Goal: Task Accomplishment & Management: Use online tool/utility

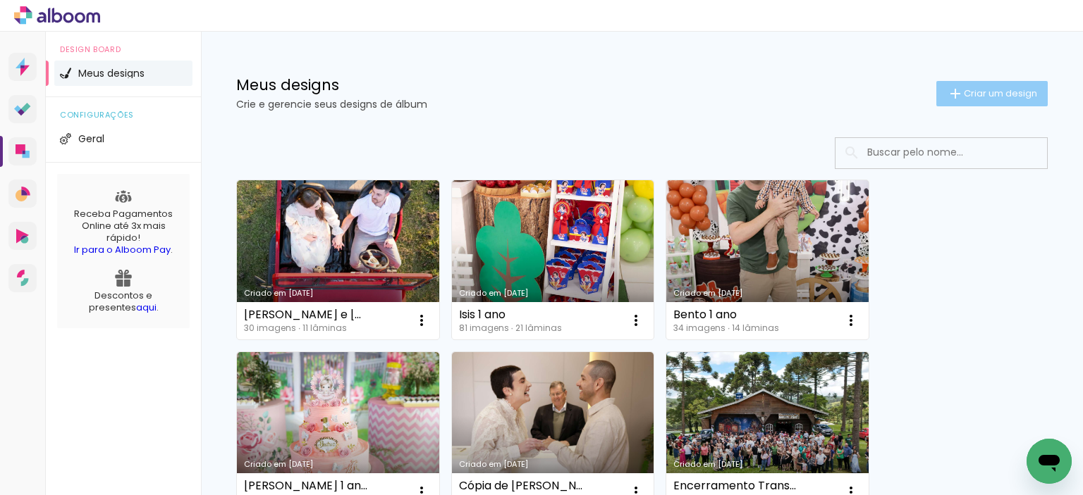
click at [978, 93] on span "Criar um design" at bounding box center [999, 93] width 73 height 9
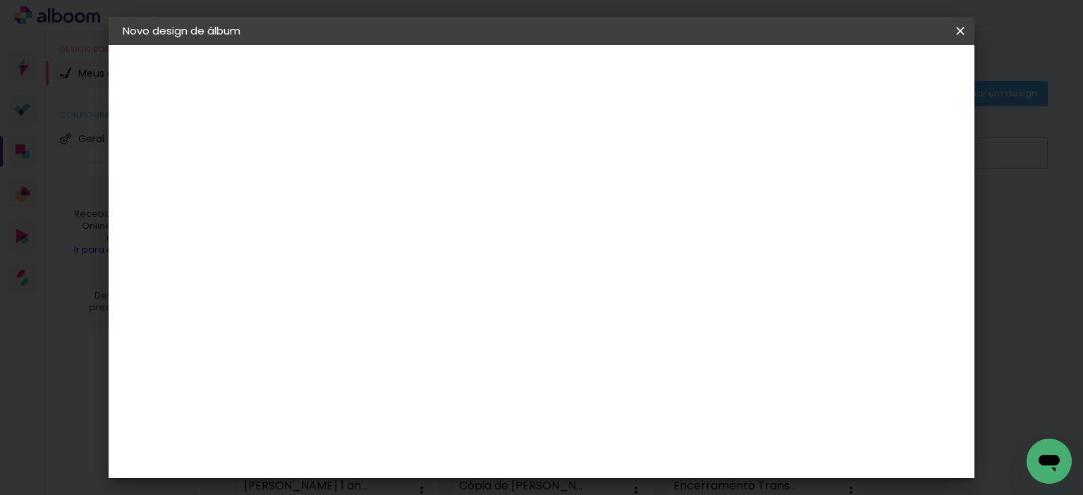
click at [353, 187] on input at bounding box center [353, 189] width 0 height 22
type input "[PERSON_NAME] 7 anos"
type paper-input "[PERSON_NAME] 7 anos"
click at [498, 75] on paper-button "Avançar" at bounding box center [463, 75] width 69 height 24
click at [0, 0] on slot "Tamanho Livre" at bounding box center [0, 0] width 0 height 0
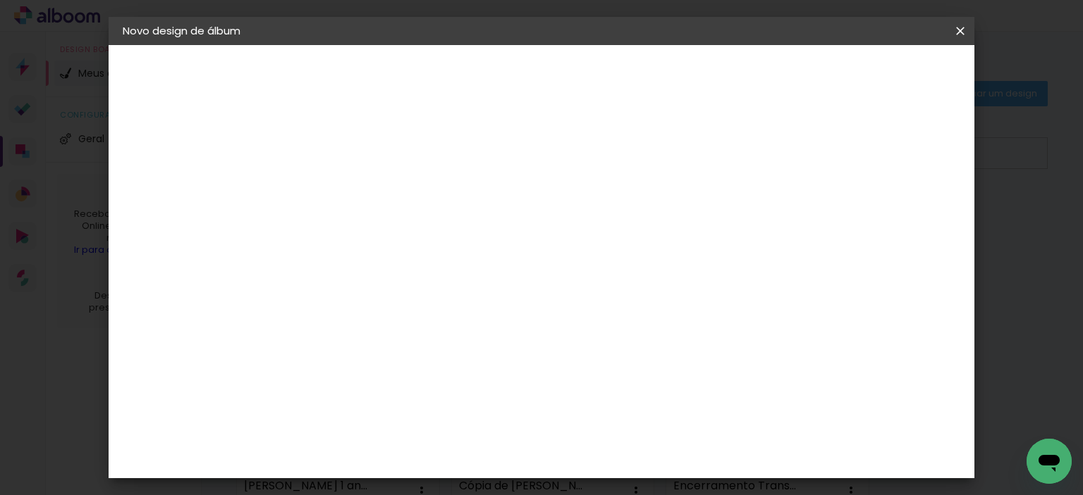
click at [0, 0] on slot "Avançar" at bounding box center [0, 0] width 0 height 0
click at [315, 315] on input "30" at bounding box center [308, 317] width 37 height 21
drag, startPoint x: 313, startPoint y: 312, endPoint x: 329, endPoint y: 312, distance: 16.2
click at [329, 312] on div "30" at bounding box center [317, 317] width 54 height 21
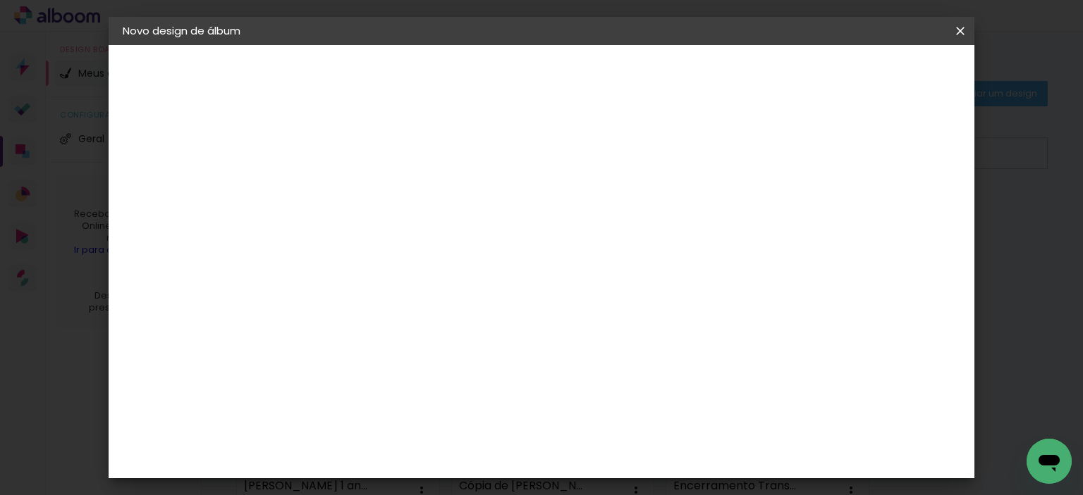
scroll to position [137, 0]
type input "25"
type paper-input "25"
drag, startPoint x: 622, startPoint y: 453, endPoint x: 657, endPoint y: 455, distance: 34.6
click at [657, 456] on paper-input-container "60 cm" at bounding box center [627, 455] width 63 height 35
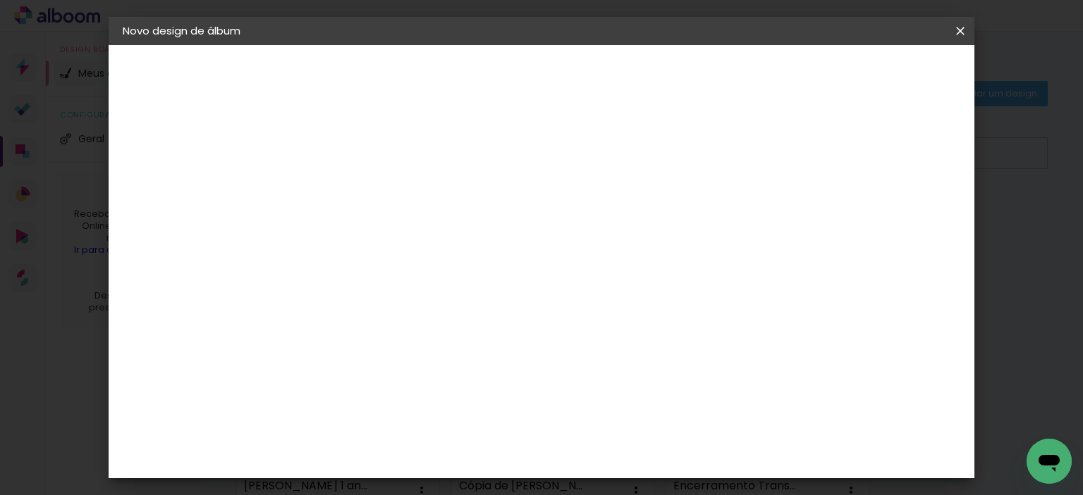
scroll to position [364, 0]
drag, startPoint x: 624, startPoint y: 453, endPoint x: 649, endPoint y: 453, distance: 24.7
click at [649, 453] on div "30" at bounding box center [628, 454] width 54 height 21
type input "50"
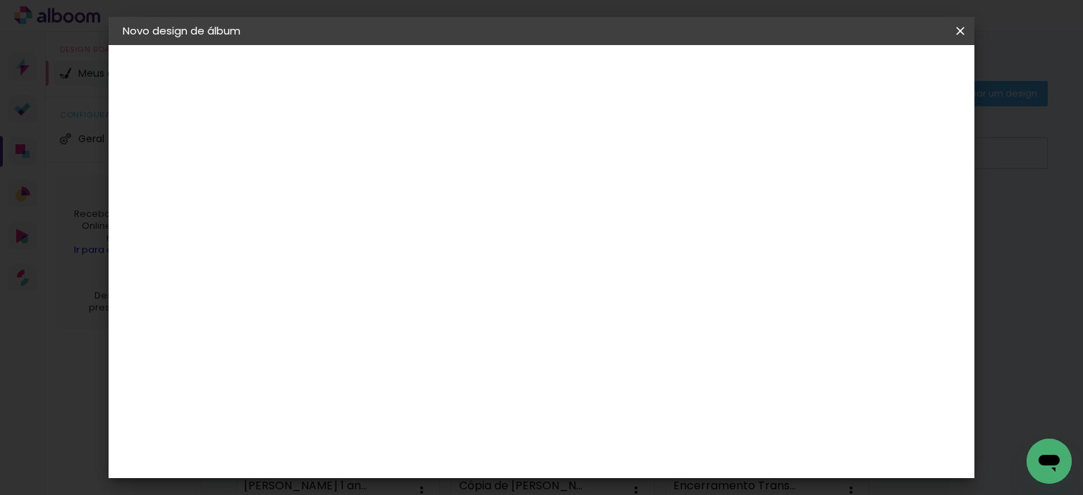
type paper-input "50"
click at [904, 217] on div "mm" at bounding box center [909, 212] width 21 height 21
type input "4"
type paper-input "4"
click at [894, 217] on input "4" at bounding box center [886, 212] width 25 height 21
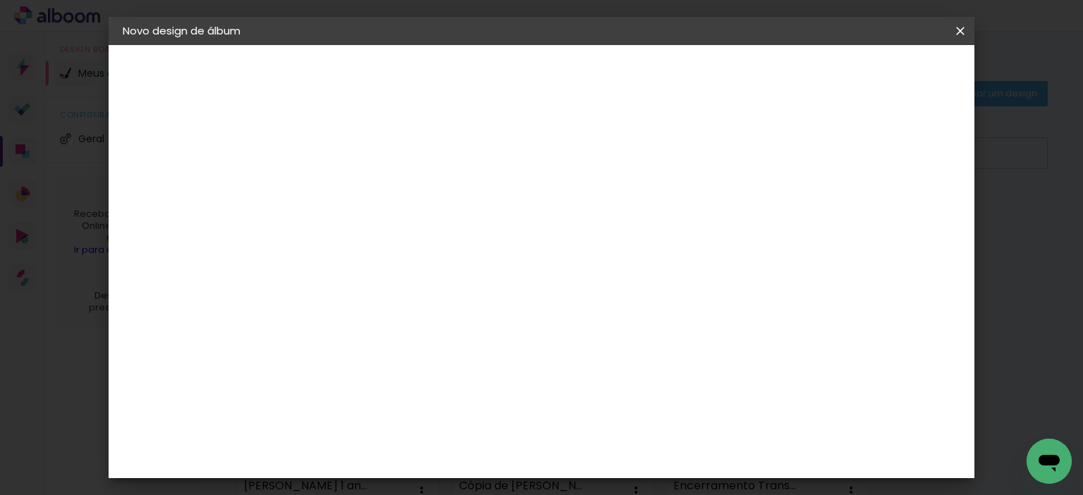
type input "3"
type paper-input "3"
click at [894, 217] on input "3" at bounding box center [889, 212] width 25 height 21
type input "2"
type paper-input "2"
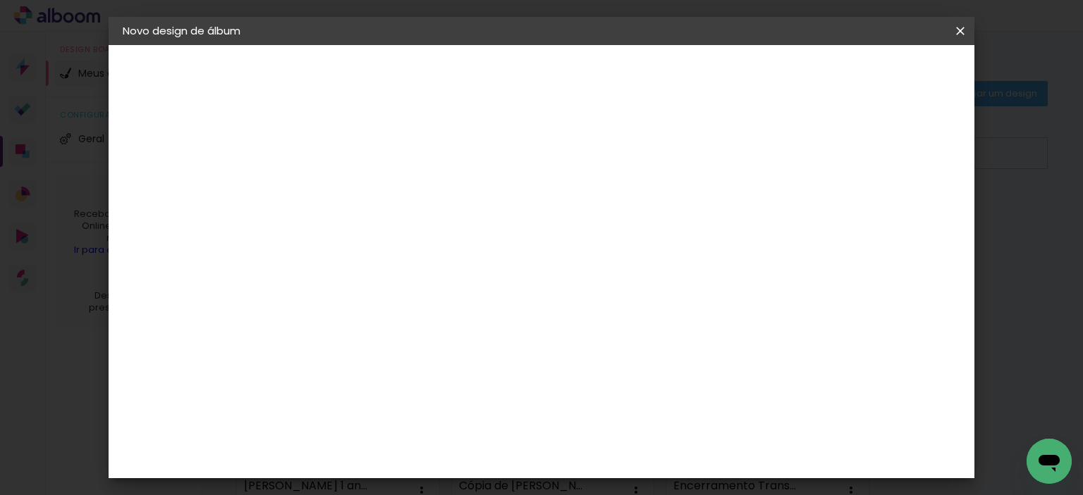
click at [894, 217] on input "2" at bounding box center [892, 212] width 25 height 21
type input "1"
type paper-input "1"
click at [894, 217] on input "1" at bounding box center [892, 212] width 25 height 21
click at [894, 217] on input "1" at bounding box center [894, 212] width 25 height 21
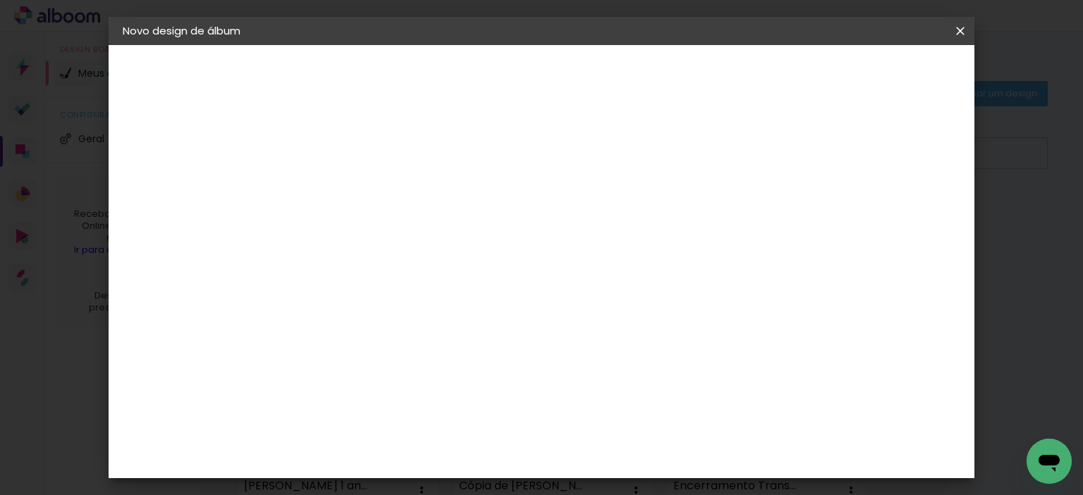
type input "0"
click at [904, 217] on input "0" at bounding box center [896, 212] width 25 height 21
type input "0"
click at [904, 216] on input "0" at bounding box center [896, 212] width 25 height 21
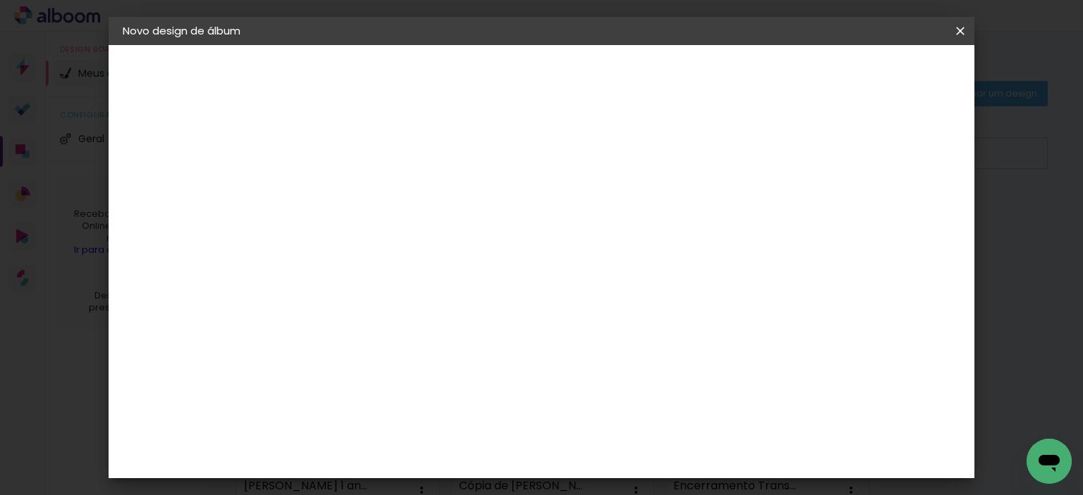
click at [802, 166] on div at bounding box center [795, 162] width 13 height 13
type paper-checkbox "on"
click at [872, 70] on span "Iniciar design" at bounding box center [840, 75] width 64 height 10
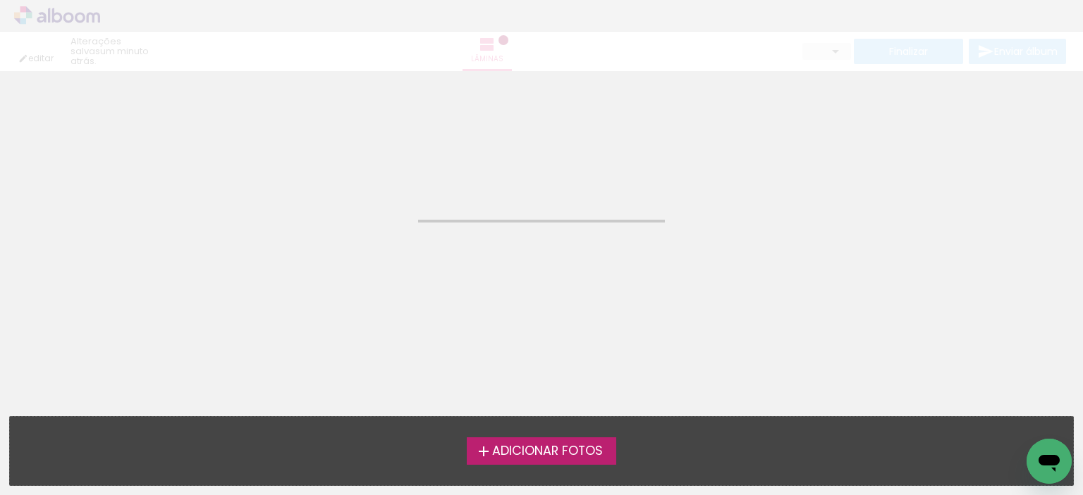
click at [492, 453] on span "Adicionar Fotos" at bounding box center [547, 451] width 111 height 13
click at [0, 0] on input "file" at bounding box center [0, 0] width 0 height 0
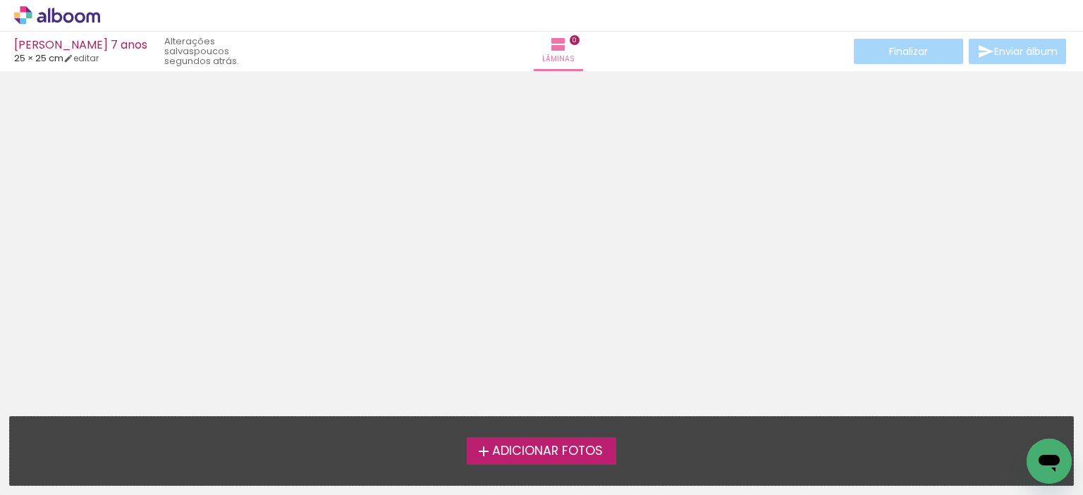
click at [565, 457] on span "Adicionar Fotos" at bounding box center [547, 451] width 111 height 13
click at [0, 0] on input "file" at bounding box center [0, 0] width 0 height 0
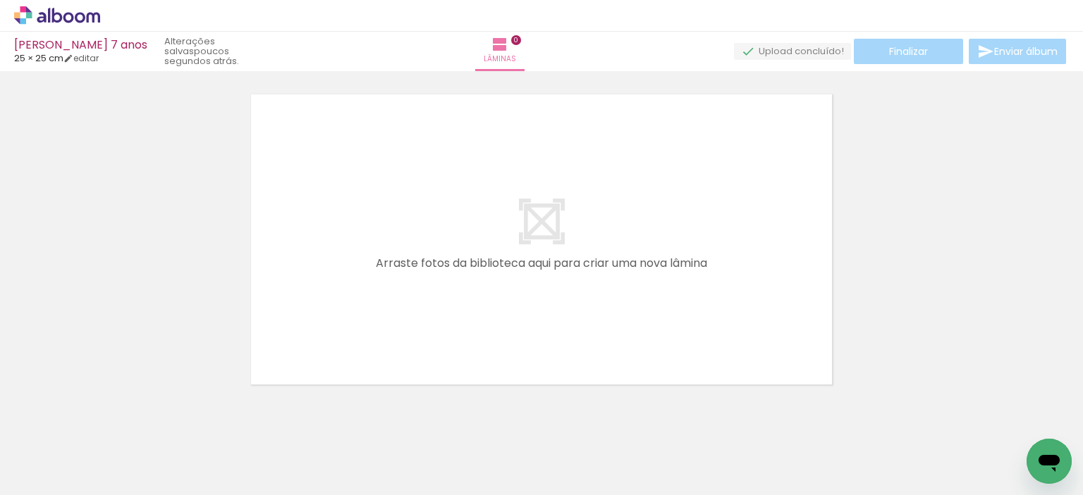
click at [173, 452] on div at bounding box center [140, 448] width 63 height 36
click at [149, 452] on div at bounding box center [141, 448] width 70 height 39
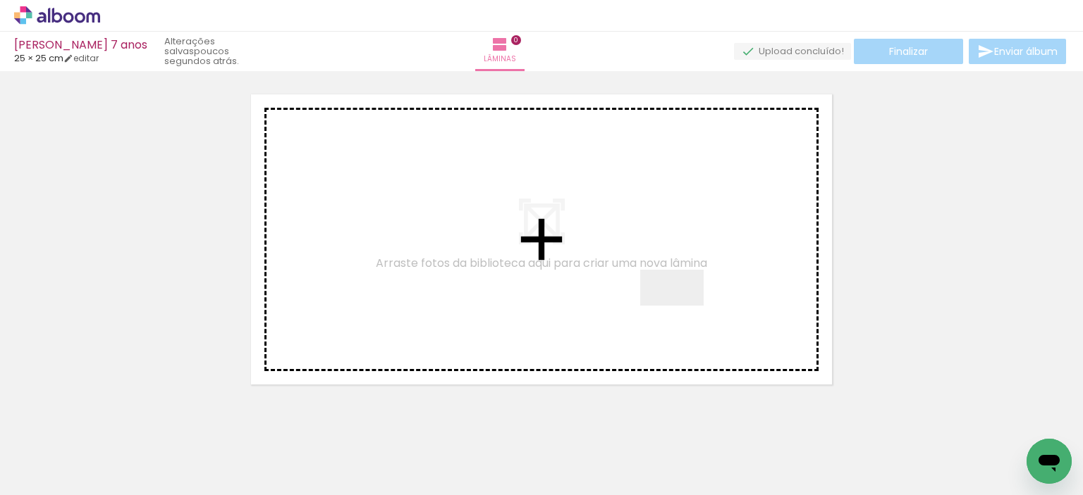
drag, startPoint x: 149, startPoint y: 452, endPoint x: 679, endPoint y: 310, distance: 548.8
click at [682, 312] on quentale-workspace at bounding box center [541, 247] width 1083 height 495
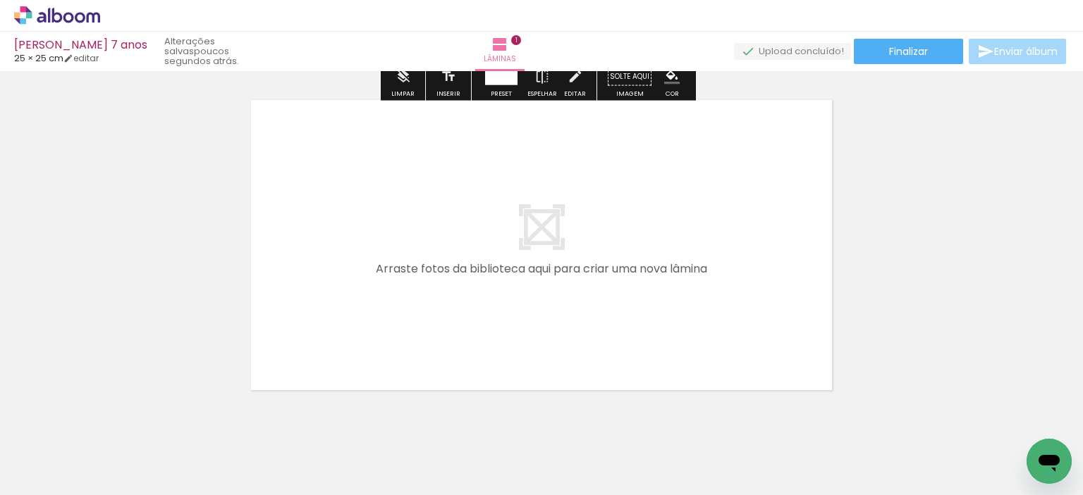
scroll to position [369, 0]
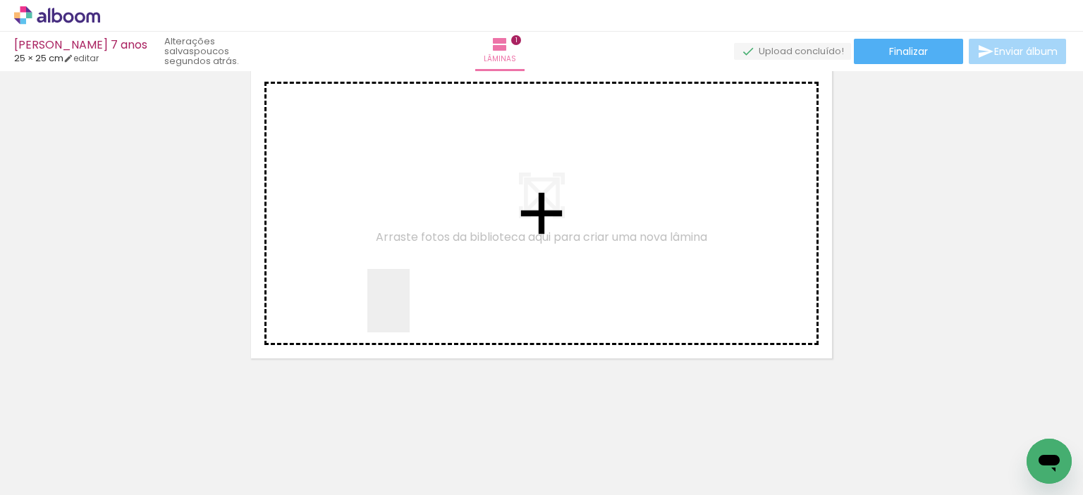
drag, startPoint x: 226, startPoint y: 457, endPoint x: 290, endPoint y: 428, distance: 71.3
click at [409, 310] on quentale-workspace at bounding box center [541, 247] width 1083 height 495
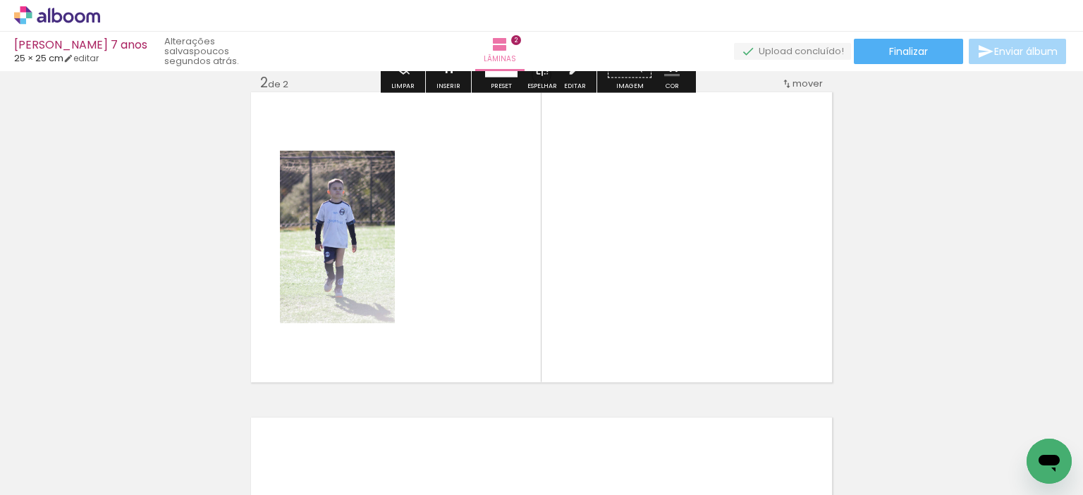
scroll to position [343, 0]
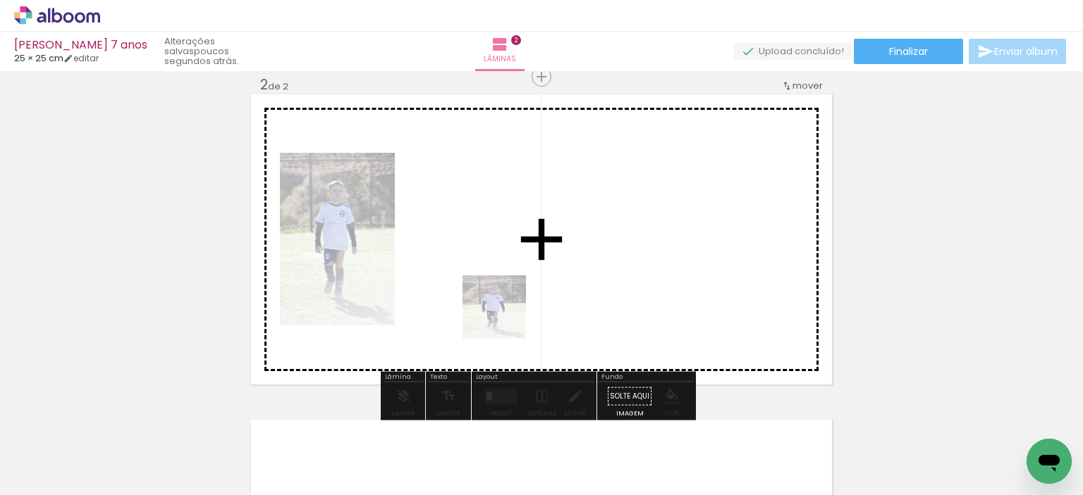
drag, startPoint x: 234, startPoint y: 460, endPoint x: 433, endPoint y: 358, distance: 223.8
click at [573, 284] on quentale-workspace at bounding box center [541, 247] width 1083 height 495
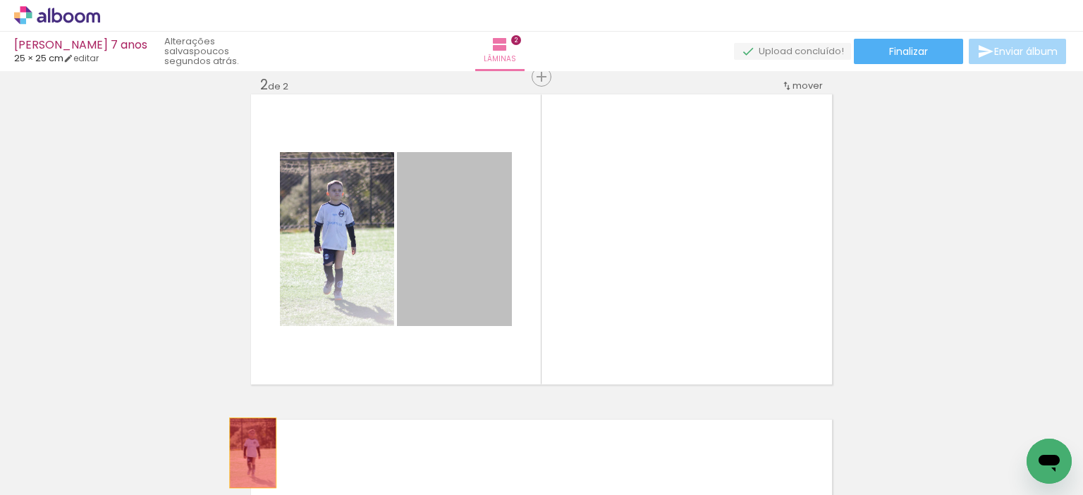
drag, startPoint x: 327, startPoint y: 399, endPoint x: 247, endPoint y: 453, distance: 96.4
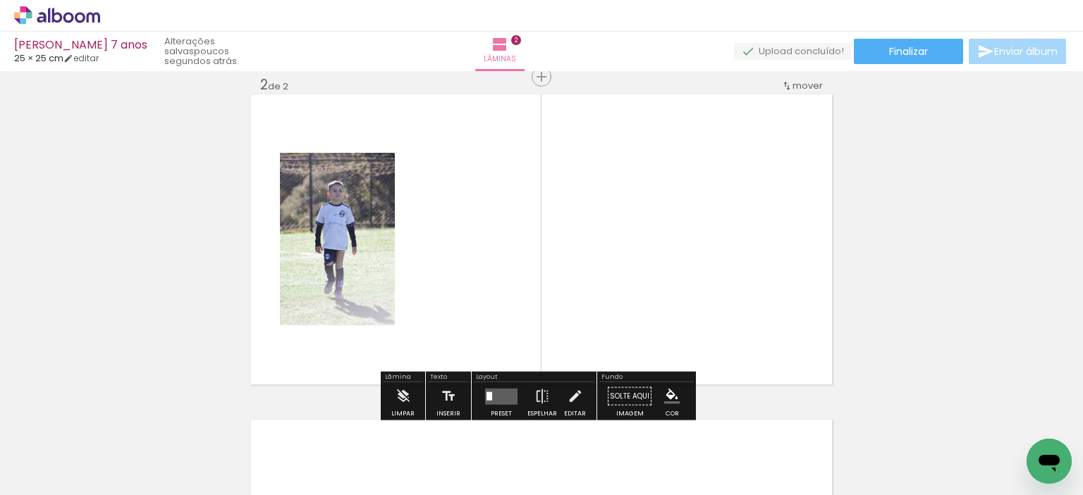
click at [56, 450] on input "Todas as fotos" at bounding box center [40, 453] width 54 height 12
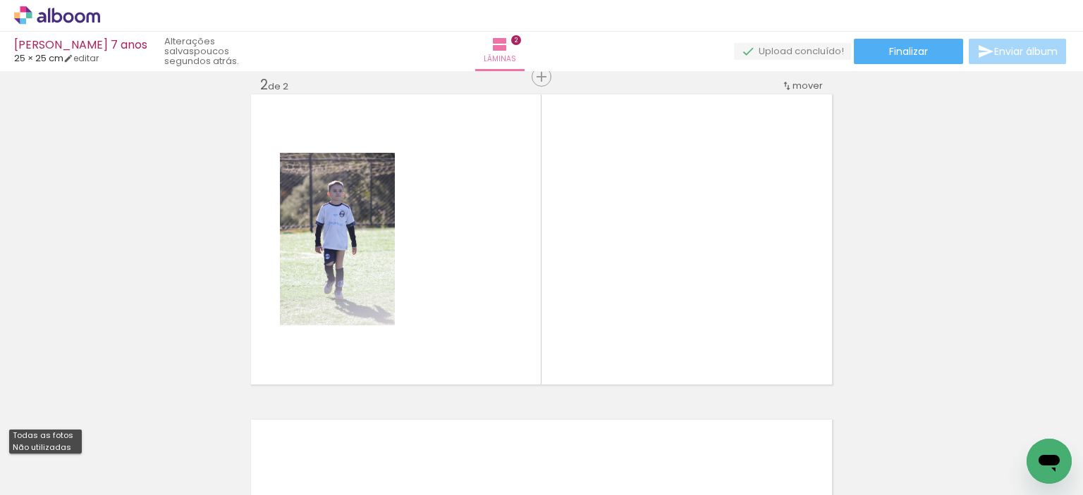
click at [0, 0] on slot "Não utilizadas" at bounding box center [0, 0] width 0 height 0
type input "Não utilizadas"
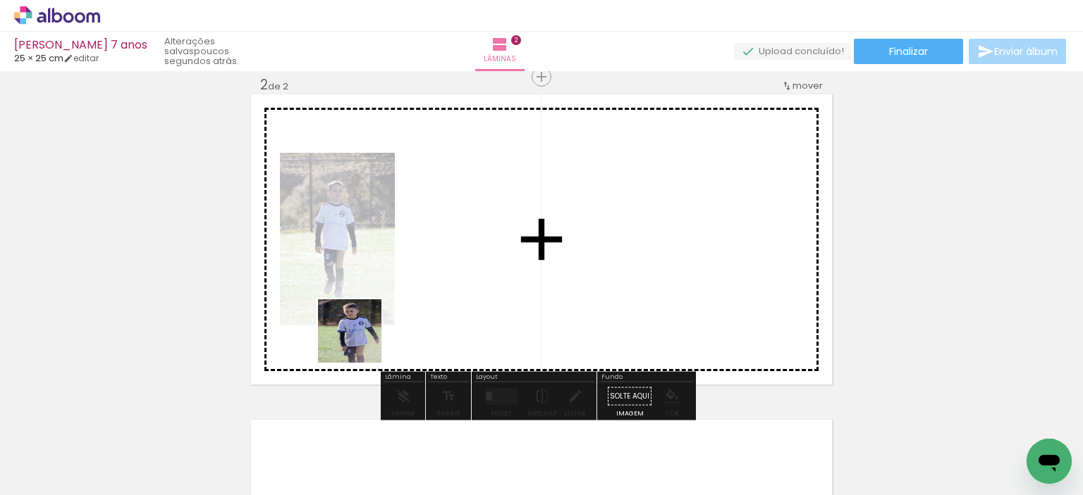
drag, startPoint x: 171, startPoint y: 450, endPoint x: 413, endPoint y: 308, distance: 281.2
click at [413, 308] on quentale-workspace at bounding box center [541, 247] width 1083 height 495
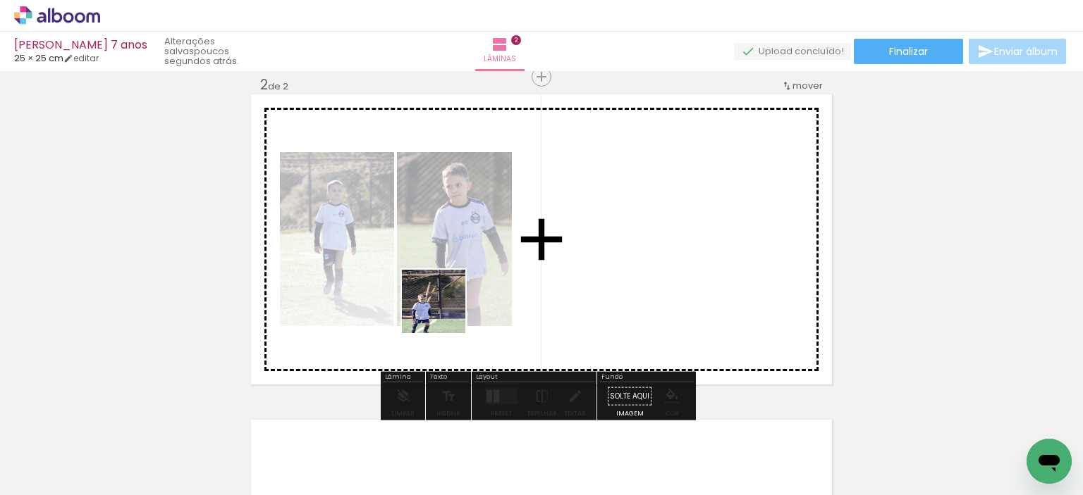
drag, startPoint x: 152, startPoint y: 453, endPoint x: 559, endPoint y: 259, distance: 450.8
click at [559, 259] on quentale-workspace at bounding box center [541, 247] width 1083 height 495
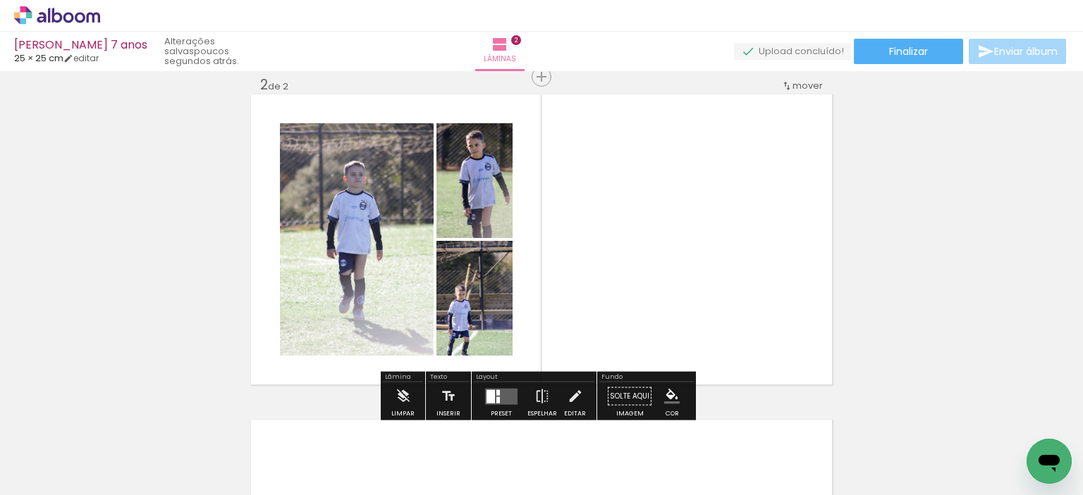
click at [630, 248] on quentale-workspace at bounding box center [541, 247] width 1083 height 495
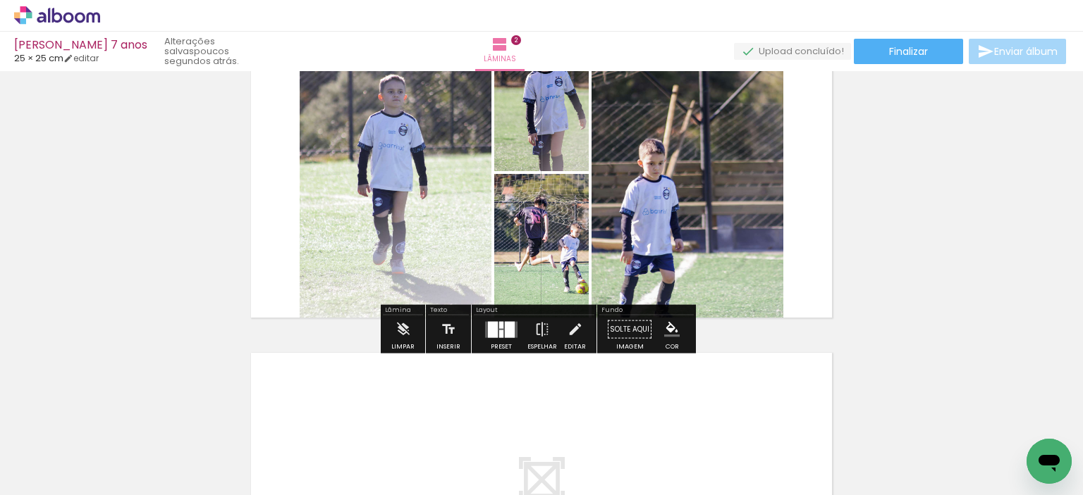
scroll to position [695, 0]
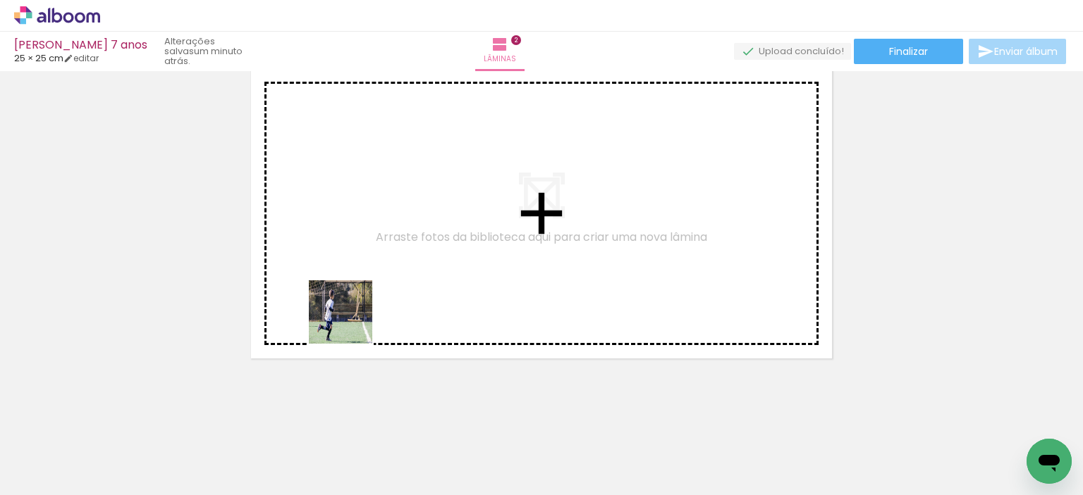
drag, startPoint x: 200, startPoint y: 412, endPoint x: 411, endPoint y: 287, distance: 245.3
click at [417, 287] on quentale-workspace at bounding box center [541, 247] width 1083 height 495
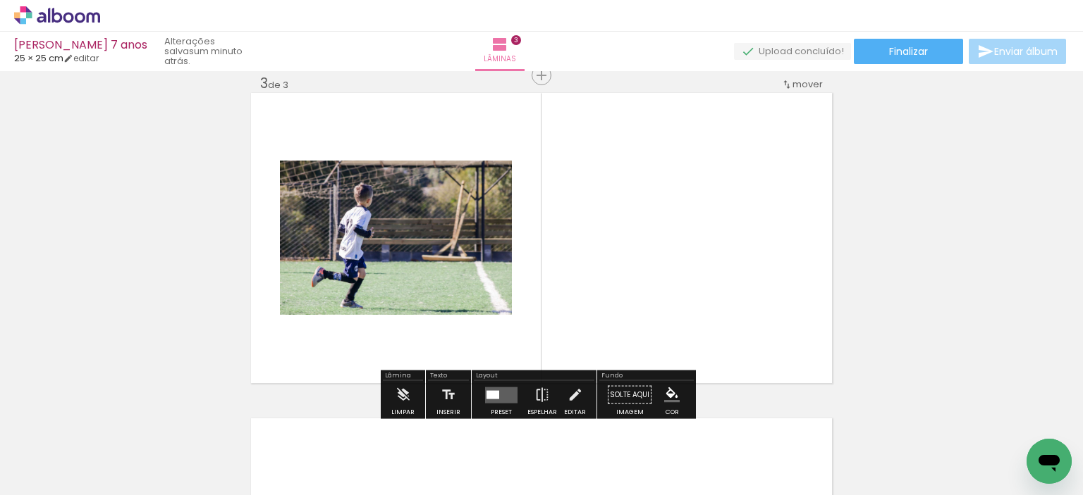
scroll to position [669, 0]
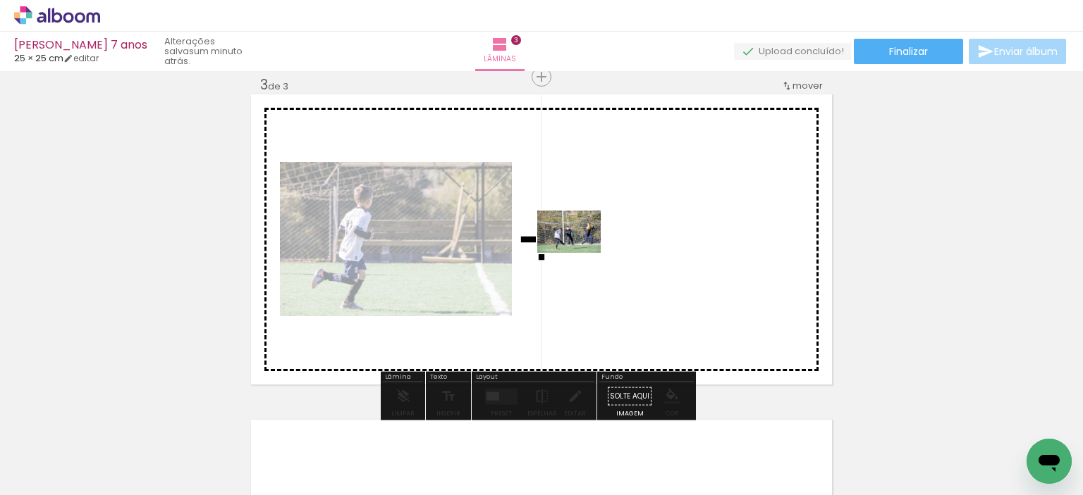
drag, startPoint x: 180, startPoint y: 442, endPoint x: 579, endPoint y: 253, distance: 441.4
click at [579, 253] on quentale-workspace at bounding box center [541, 247] width 1083 height 495
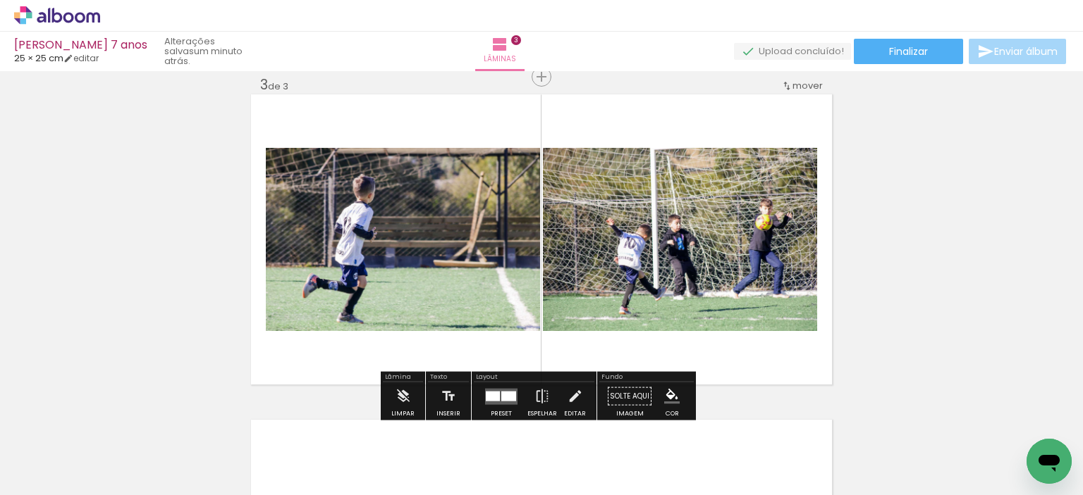
scroll to position [810, 0]
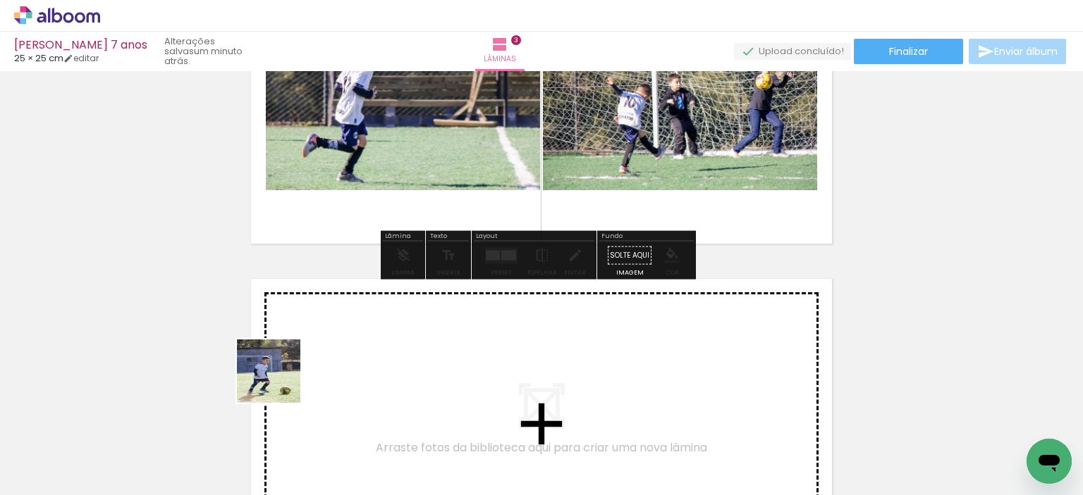
drag, startPoint x: 161, startPoint y: 460, endPoint x: 344, endPoint y: 355, distance: 210.9
click at [344, 355] on quentale-workspace at bounding box center [541, 247] width 1083 height 495
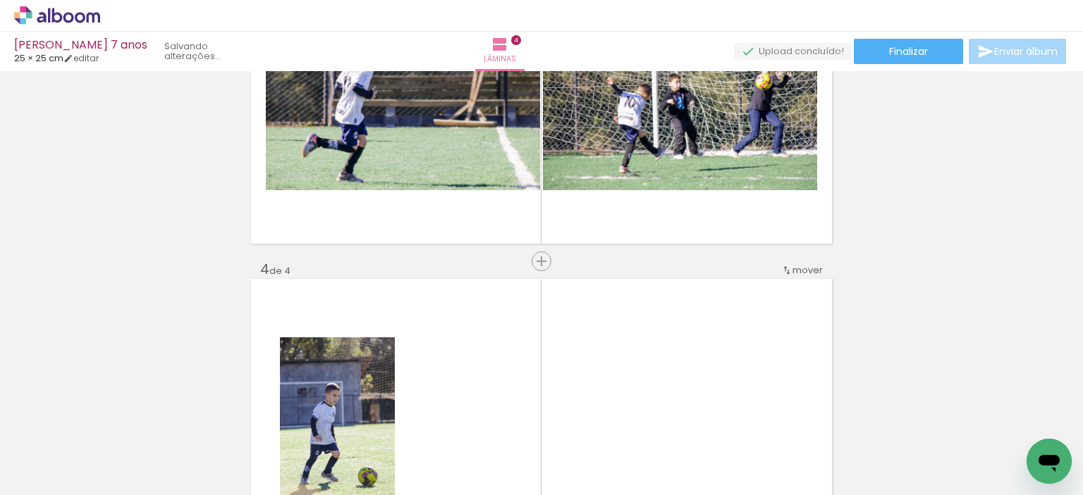
scroll to position [994, 0]
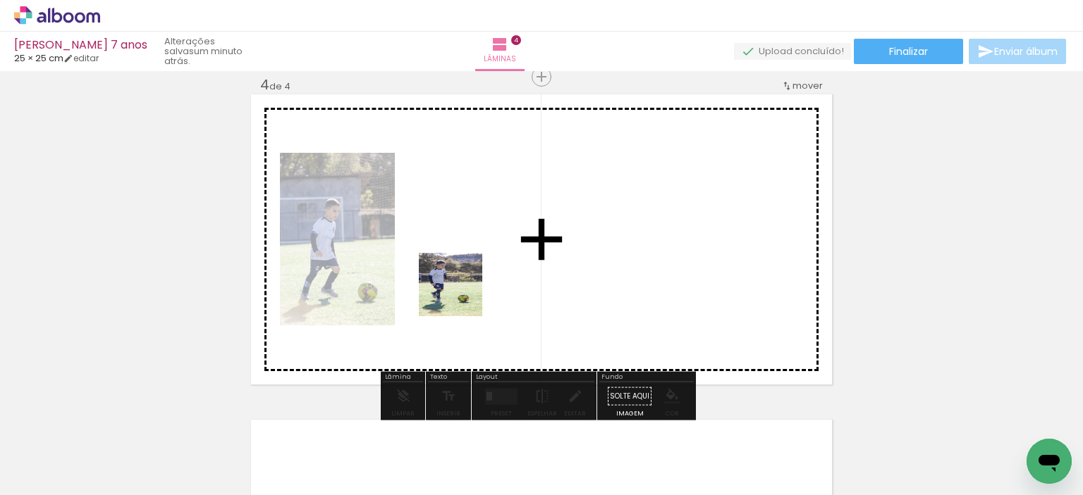
drag, startPoint x: 288, startPoint y: 398, endPoint x: 471, endPoint y: 292, distance: 210.9
click at [471, 292] on quentale-workspace at bounding box center [541, 247] width 1083 height 495
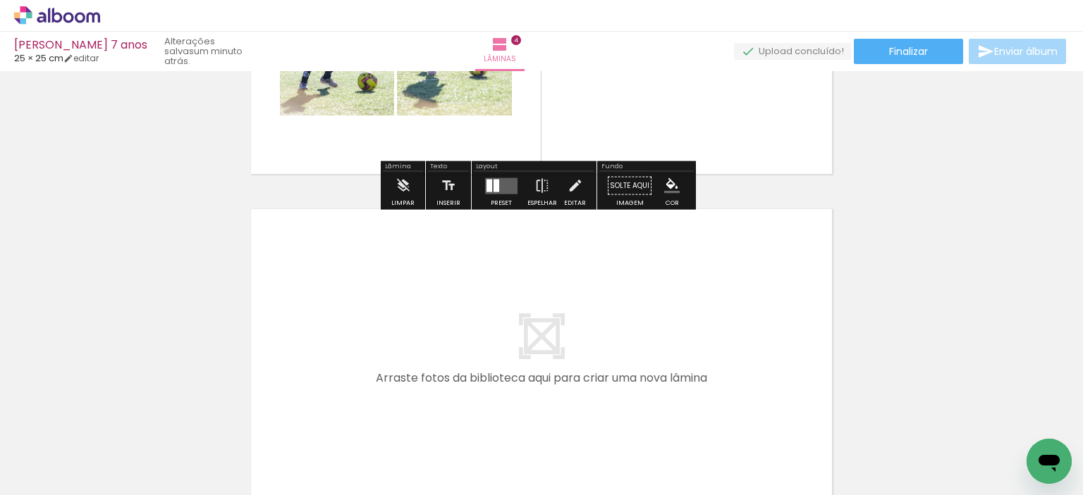
scroll to position [1276, 0]
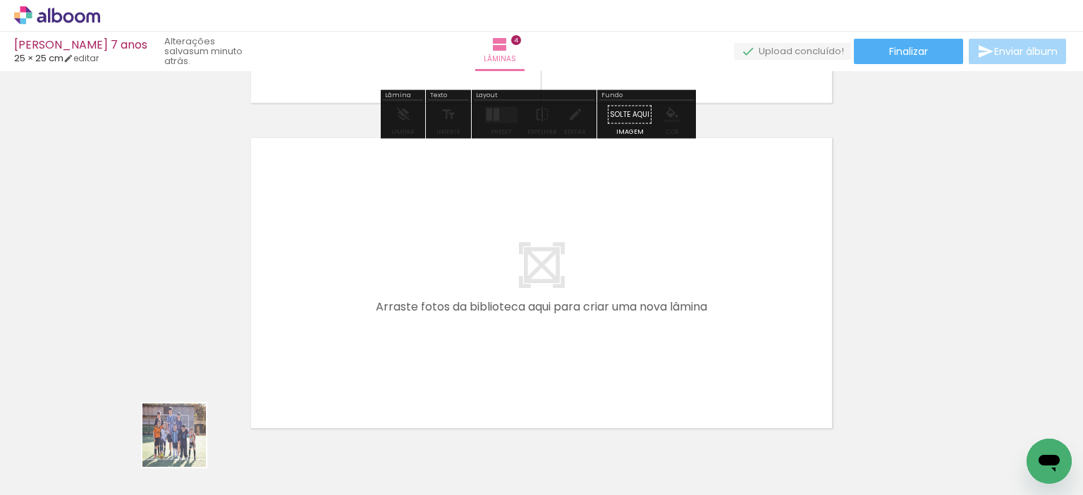
drag, startPoint x: 175, startPoint y: 455, endPoint x: 288, endPoint y: 439, distance: 113.9
click at [429, 325] on quentale-workspace at bounding box center [541, 247] width 1083 height 495
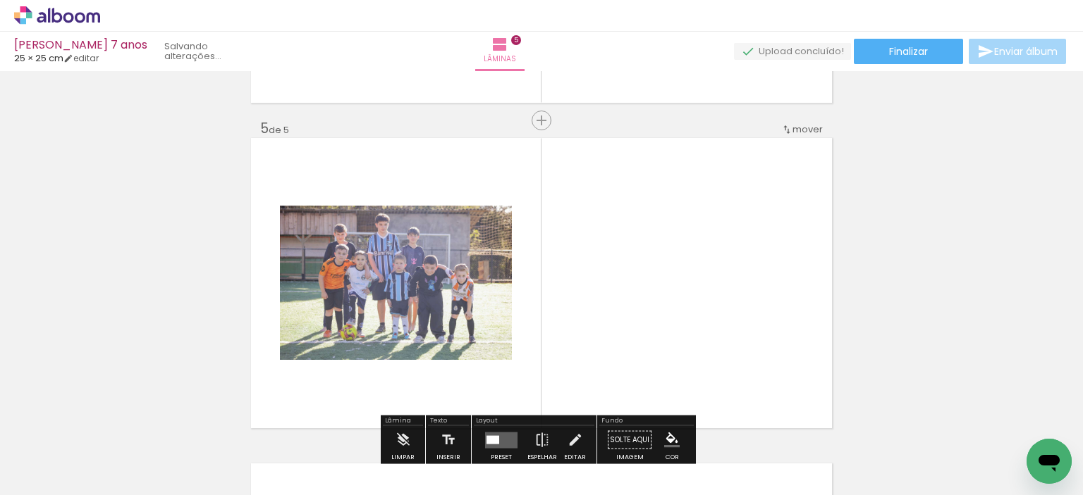
scroll to position [1320, 0]
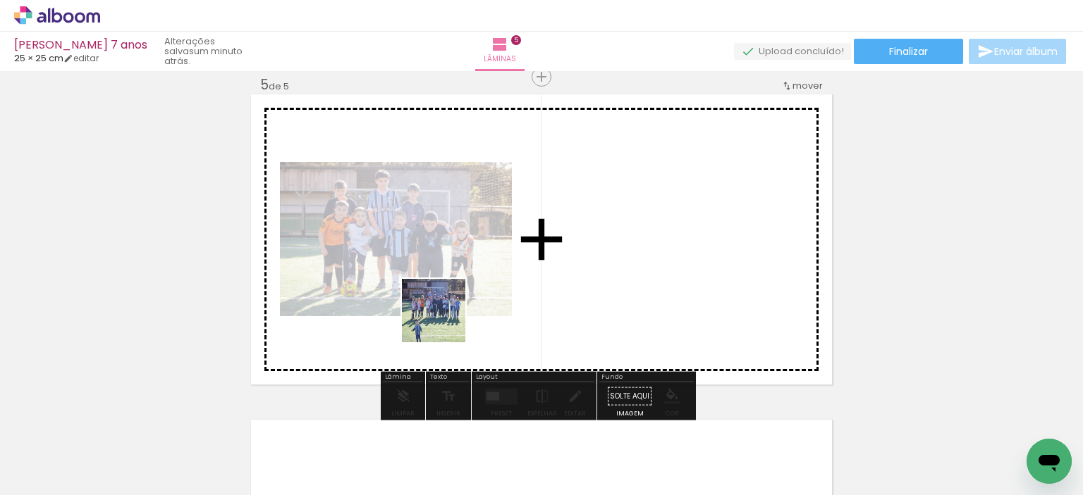
drag, startPoint x: 197, startPoint y: 438, endPoint x: 471, endPoint y: 312, distance: 301.5
click at [462, 315] on quentale-workspace at bounding box center [541, 247] width 1083 height 495
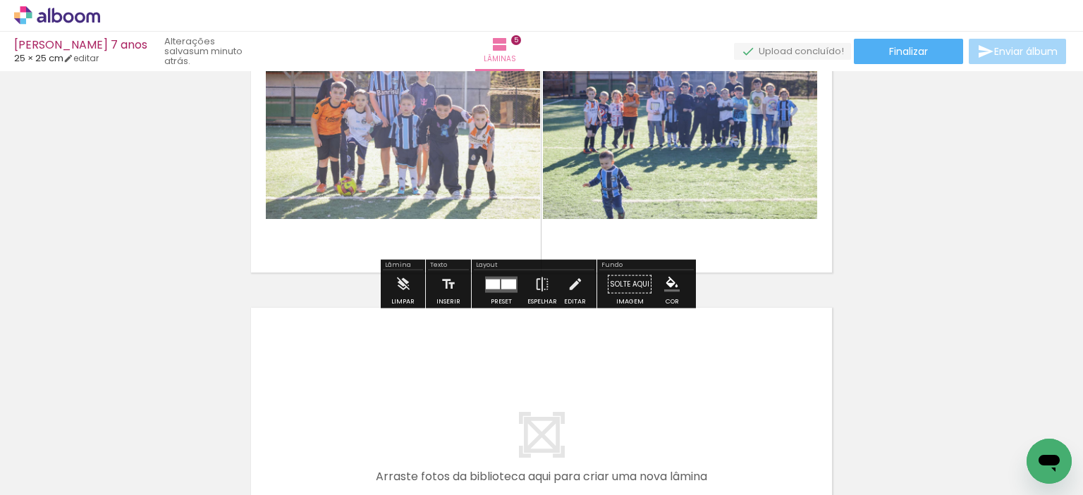
scroll to position [1672, 0]
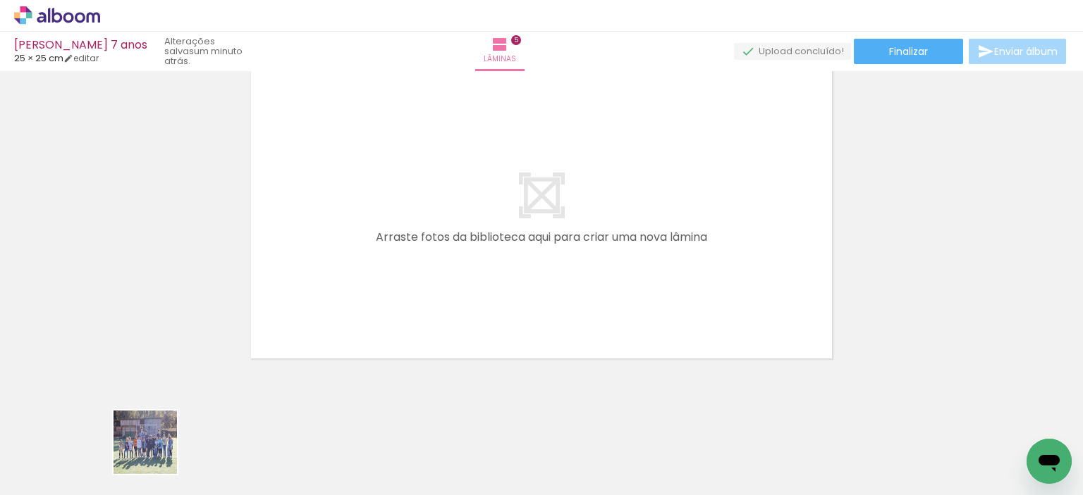
drag, startPoint x: 156, startPoint y: 453, endPoint x: 211, endPoint y: 424, distance: 62.7
click at [400, 302] on quentale-workspace at bounding box center [541, 247] width 1083 height 495
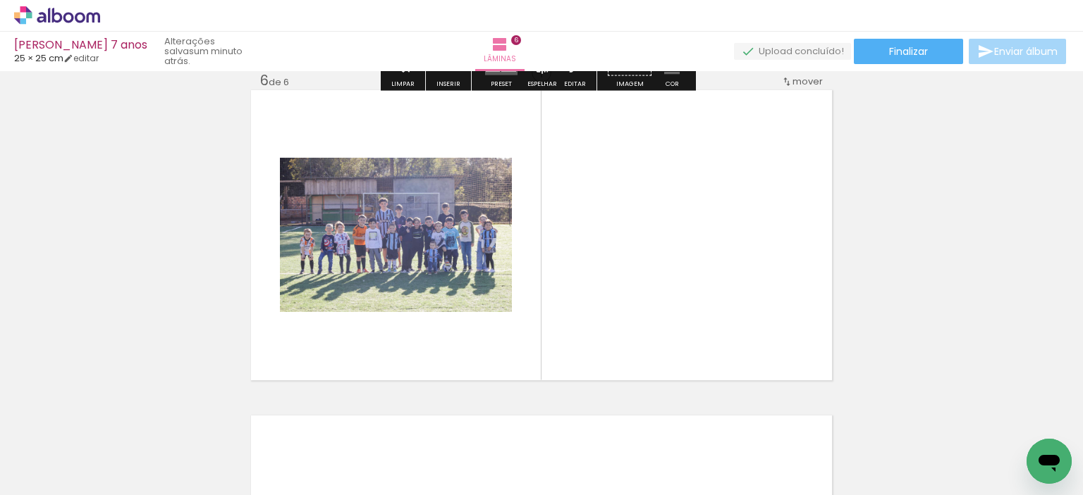
scroll to position [1646, 0]
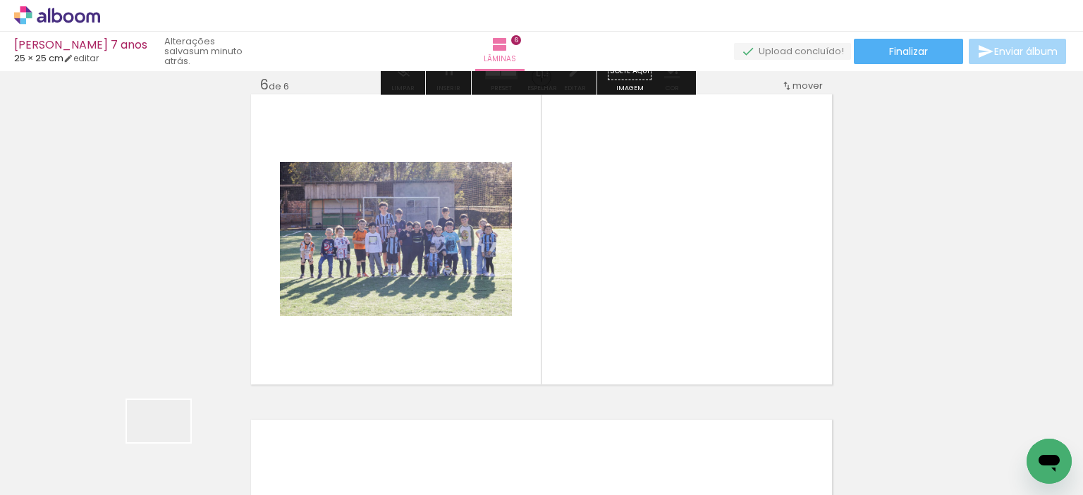
drag, startPoint x: 169, startPoint y: 443, endPoint x: 215, endPoint y: 417, distance: 52.4
click at [450, 259] on quentale-workspace at bounding box center [541, 247] width 1083 height 495
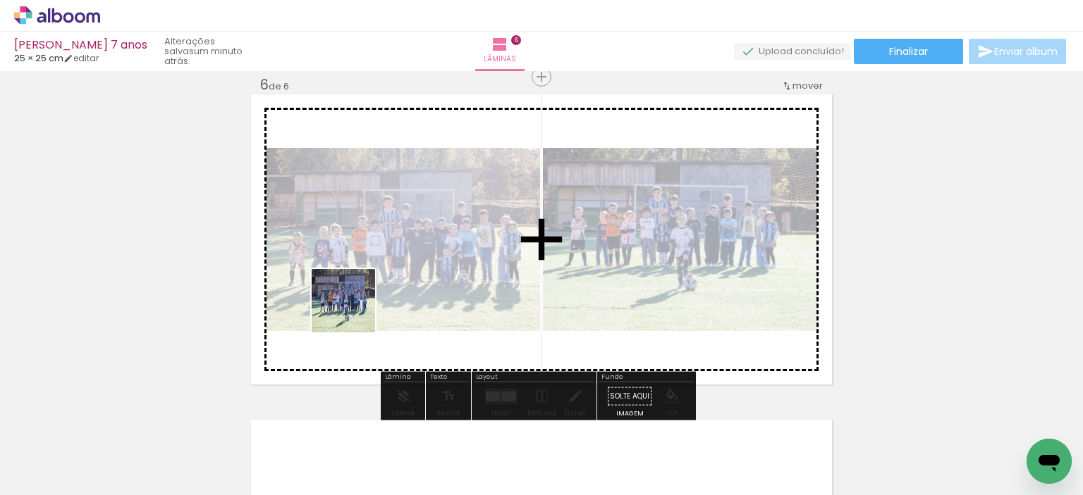
drag, startPoint x: 138, startPoint y: 455, endPoint x: 354, endPoint y: 312, distance: 259.2
click at [354, 312] on quentale-workspace at bounding box center [541, 247] width 1083 height 495
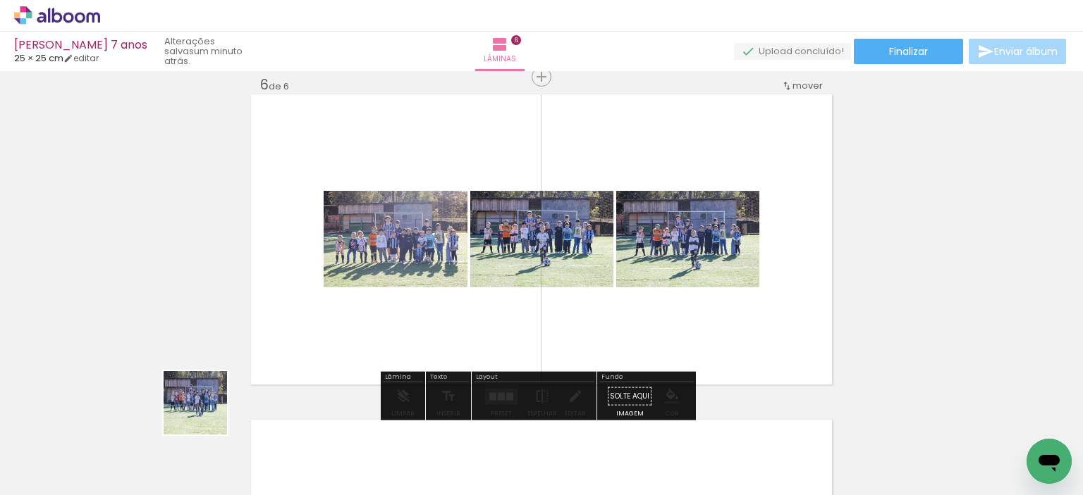
drag, startPoint x: 206, startPoint y: 414, endPoint x: 437, endPoint y: 283, distance: 265.8
click at [437, 283] on quentale-workspace at bounding box center [541, 247] width 1083 height 495
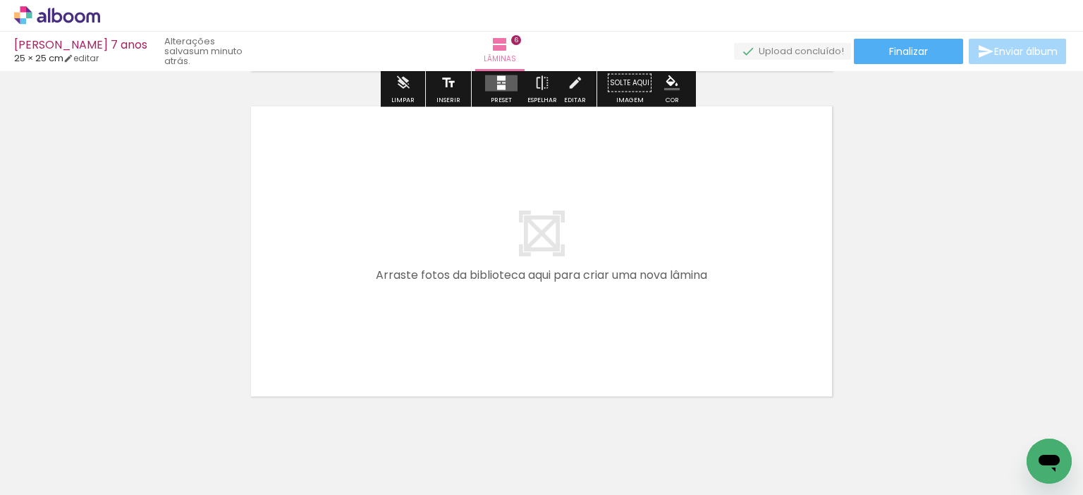
scroll to position [1997, 0]
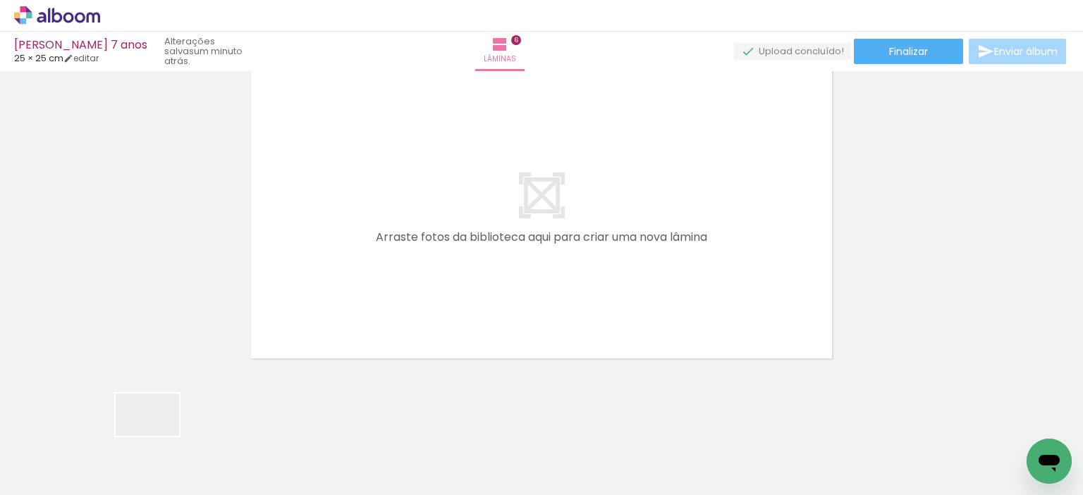
drag, startPoint x: 153, startPoint y: 448, endPoint x: 429, endPoint y: 250, distance: 339.4
click at [417, 254] on quentale-workspace at bounding box center [541, 247] width 1083 height 495
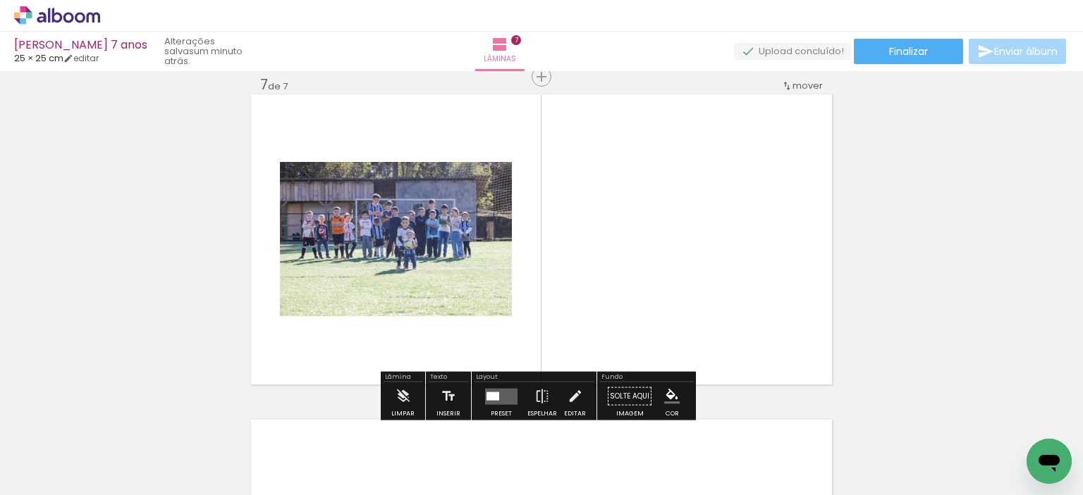
scroll to position [1971, 0]
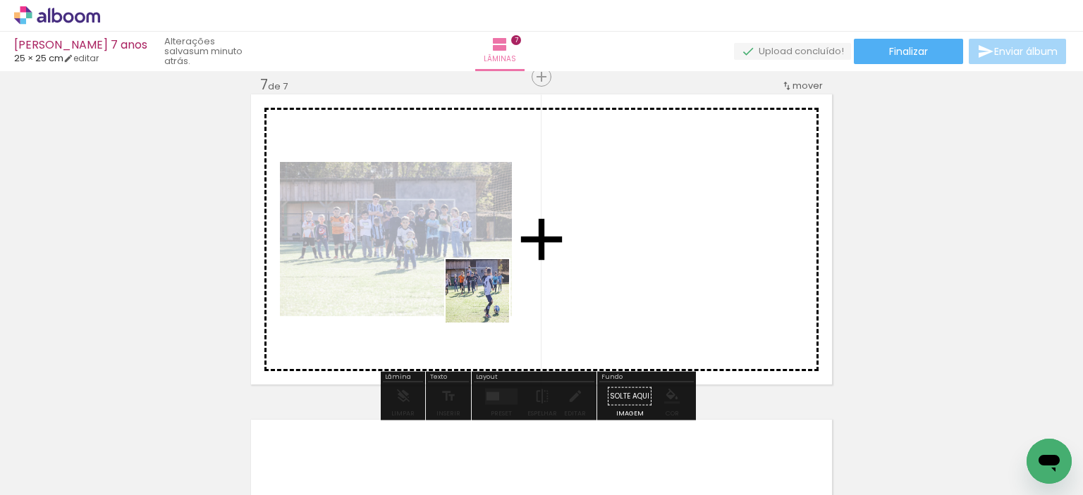
drag, startPoint x: 155, startPoint y: 451, endPoint x: 505, endPoint y: 290, distance: 385.7
click at [511, 286] on quentale-workspace at bounding box center [541, 247] width 1083 height 495
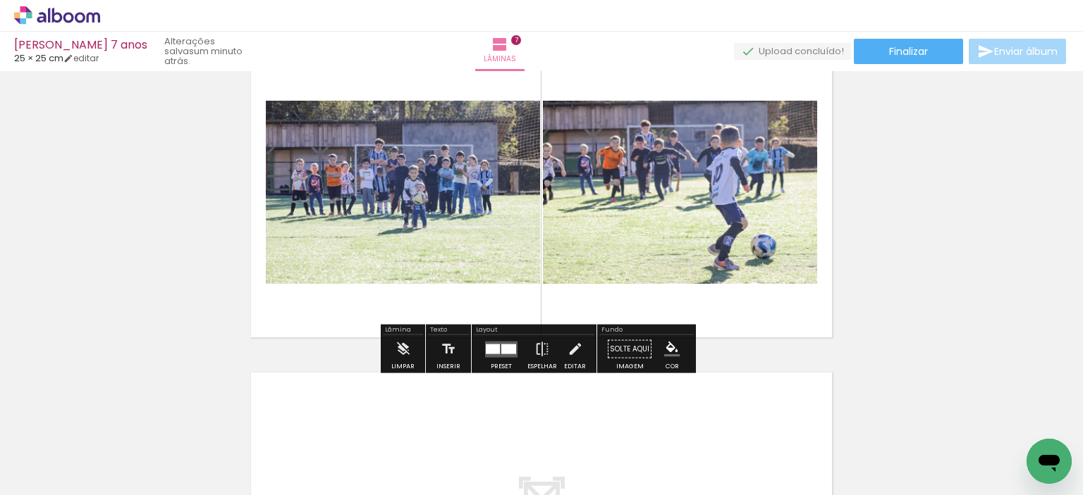
scroll to position [2042, 0]
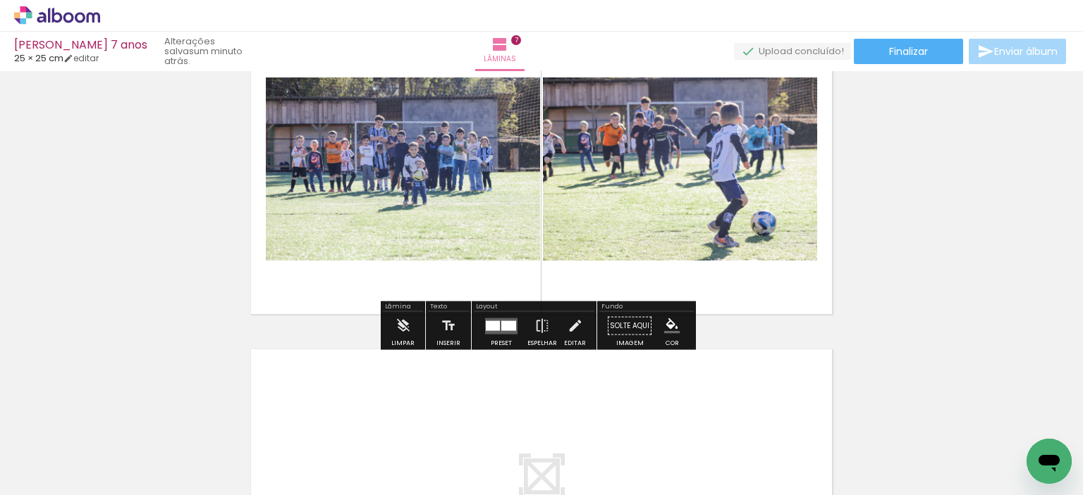
drag, startPoint x: 133, startPoint y: 456, endPoint x: 306, endPoint y: 338, distance: 209.6
click at [388, 281] on quentale-workspace at bounding box center [541, 247] width 1083 height 495
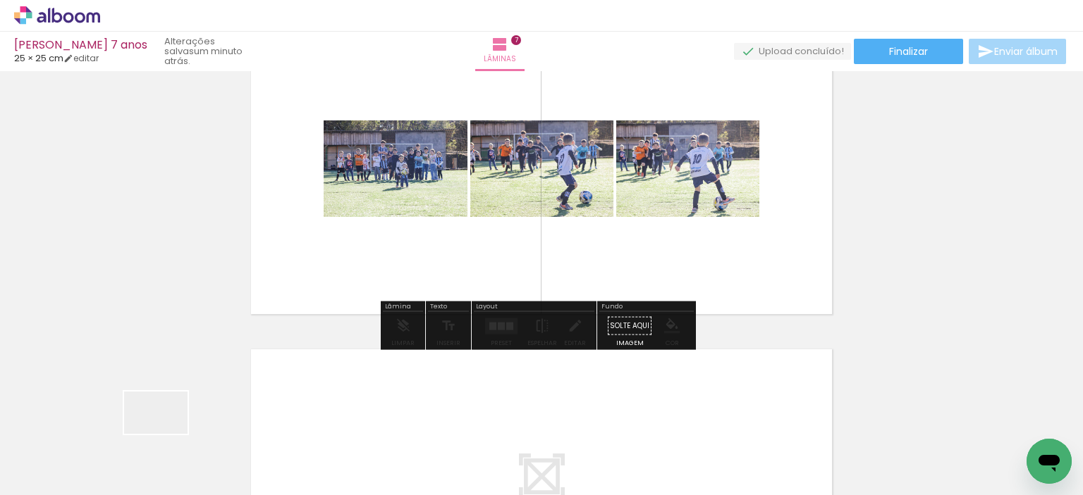
drag, startPoint x: 166, startPoint y: 434, endPoint x: 476, endPoint y: 217, distance: 378.5
click at [476, 217] on quentale-workspace at bounding box center [541, 247] width 1083 height 495
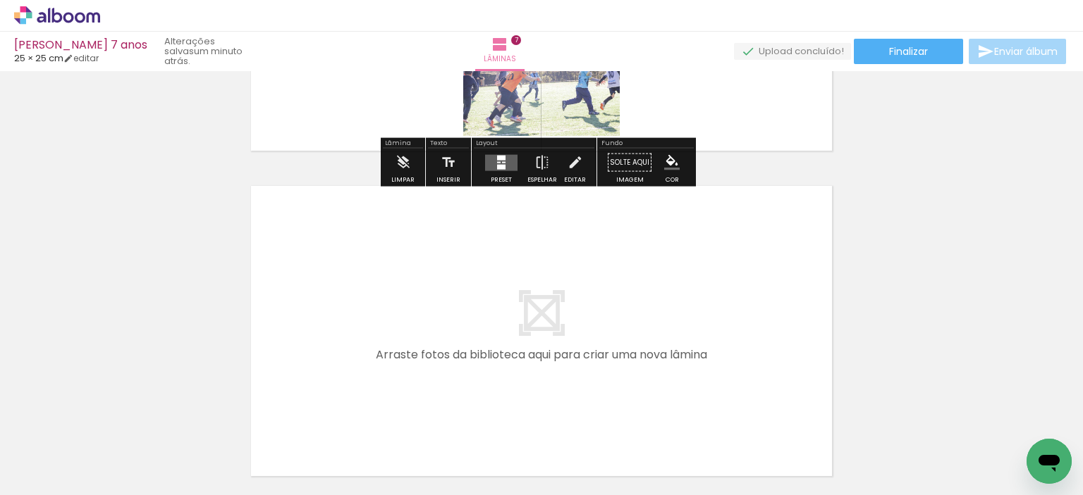
scroll to position [2253, 0]
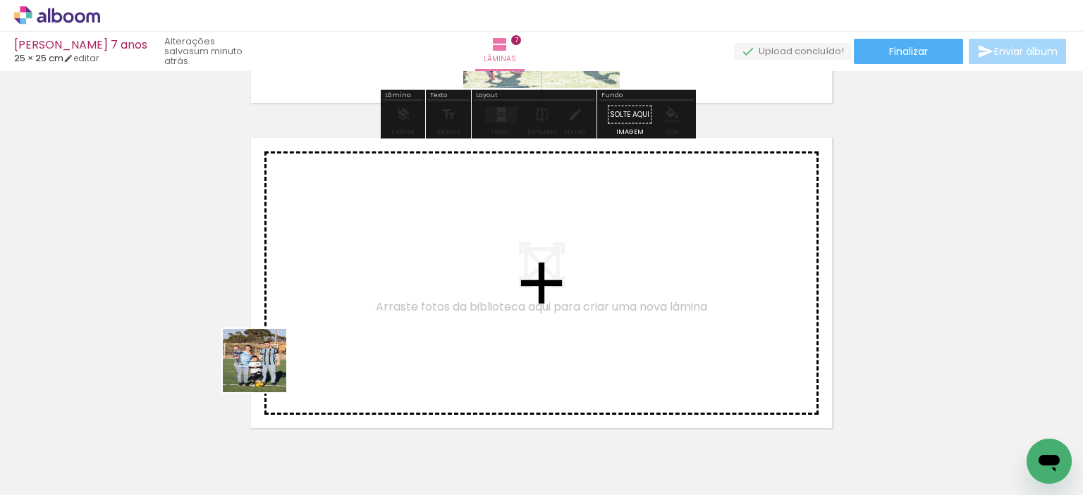
drag, startPoint x: 265, startPoint y: 371, endPoint x: 396, endPoint y: 289, distance: 154.9
click at [396, 289] on quentale-workspace at bounding box center [541, 247] width 1083 height 495
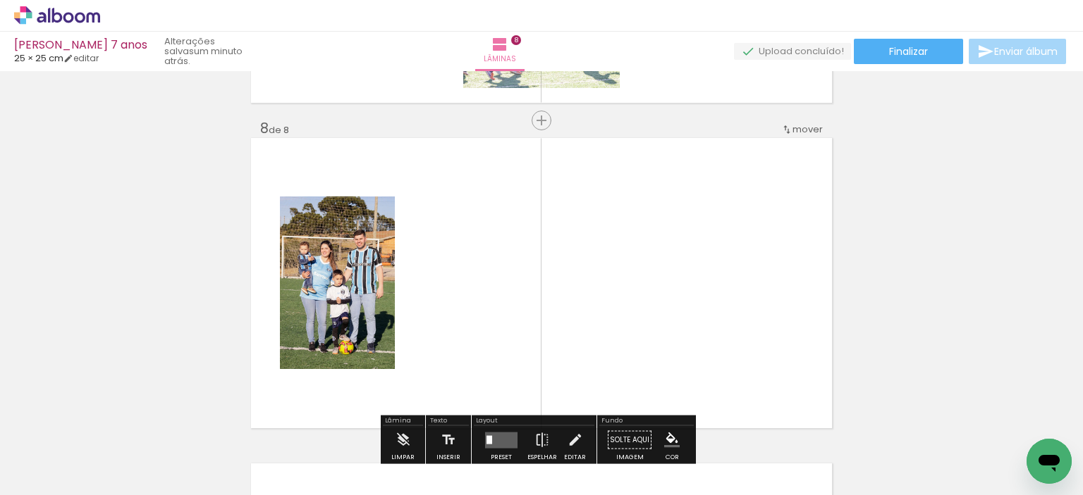
scroll to position [2297, 0]
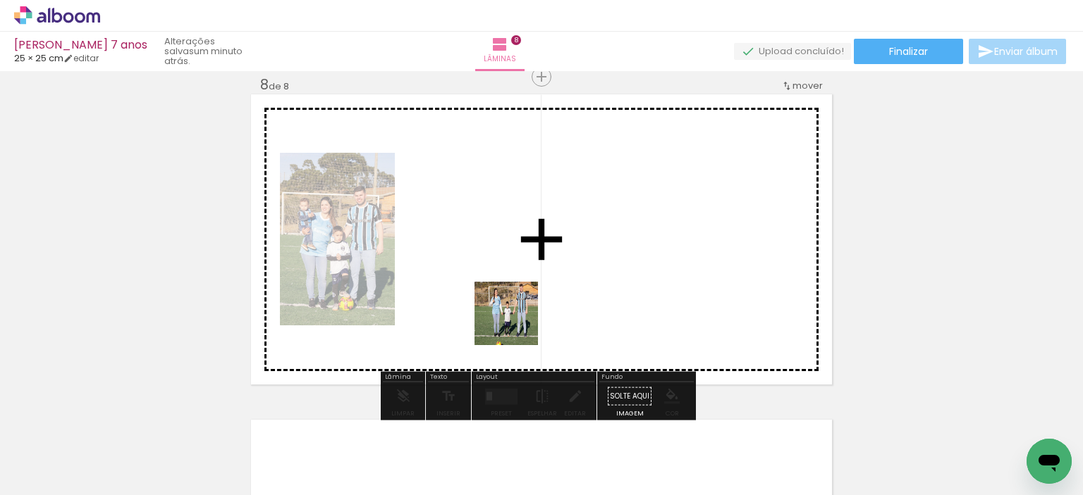
drag, startPoint x: 312, startPoint y: 402, endPoint x: 540, endPoint y: 311, distance: 246.1
click at [540, 311] on quentale-workspace at bounding box center [541, 247] width 1083 height 495
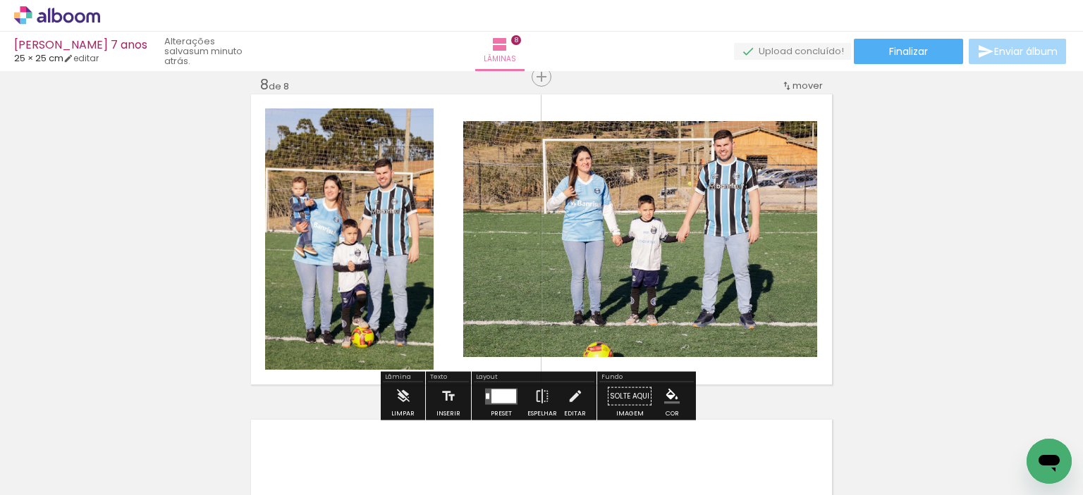
drag, startPoint x: 164, startPoint y: 459, endPoint x: 372, endPoint y: 341, distance: 239.5
click at [372, 341] on quentale-workspace at bounding box center [541, 247] width 1083 height 495
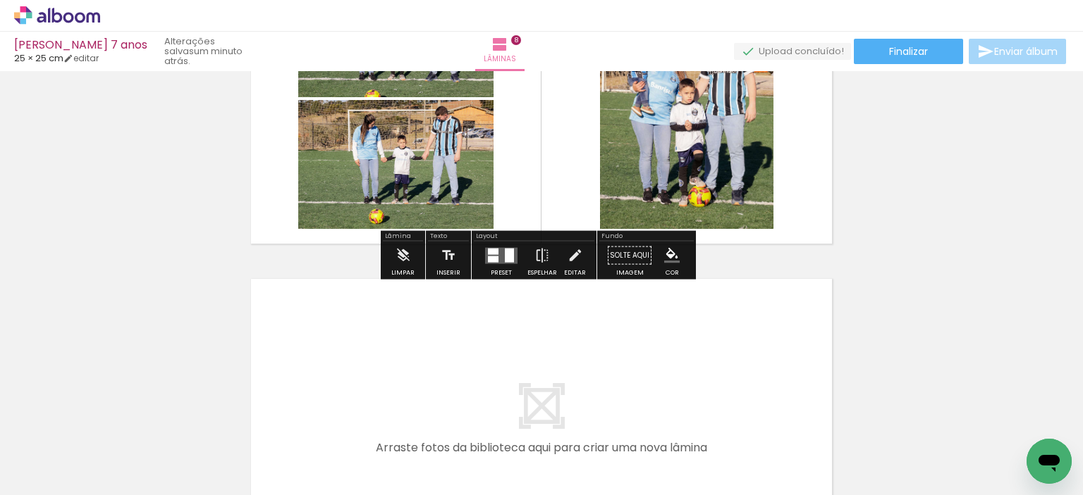
scroll to position [2579, 0]
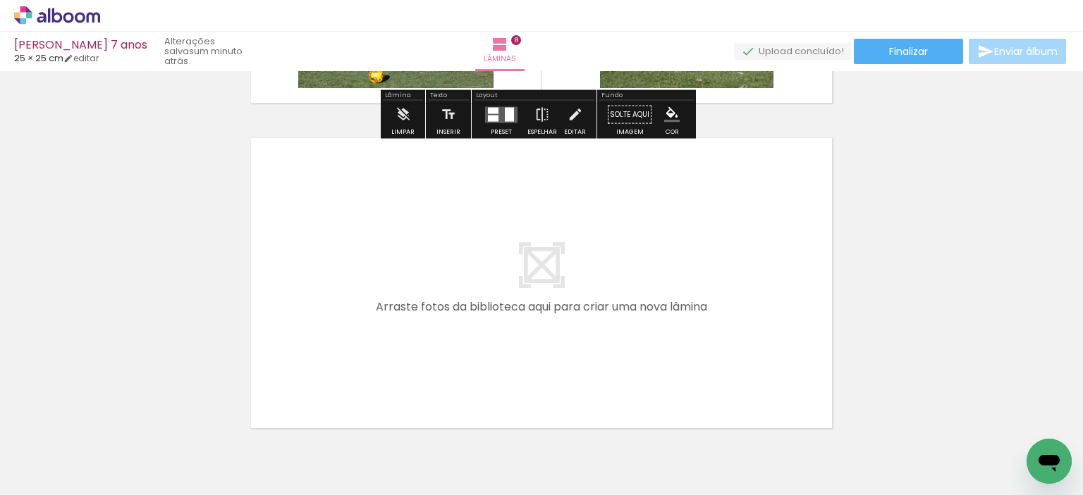
drag, startPoint x: 228, startPoint y: 456, endPoint x: 288, endPoint y: 448, distance: 59.8
click at [464, 321] on quentale-workspace at bounding box center [541, 247] width 1083 height 495
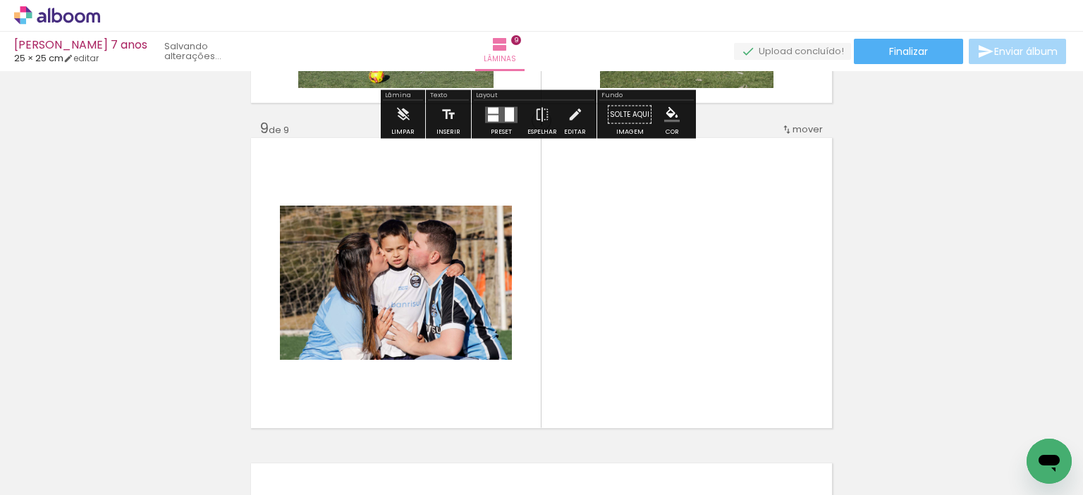
scroll to position [2623, 0]
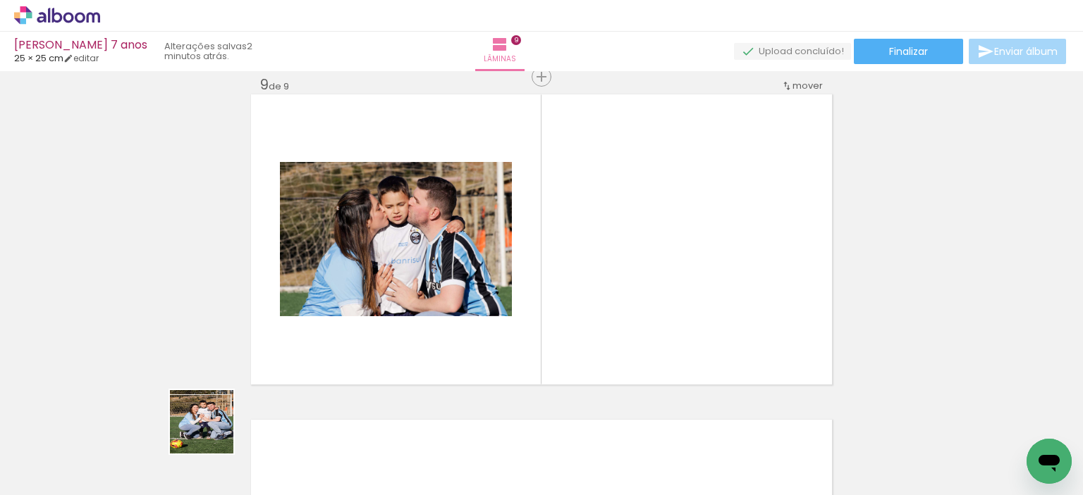
drag, startPoint x: 212, startPoint y: 433, endPoint x: 366, endPoint y: 371, distance: 165.4
click at [481, 299] on quentale-workspace at bounding box center [541, 247] width 1083 height 495
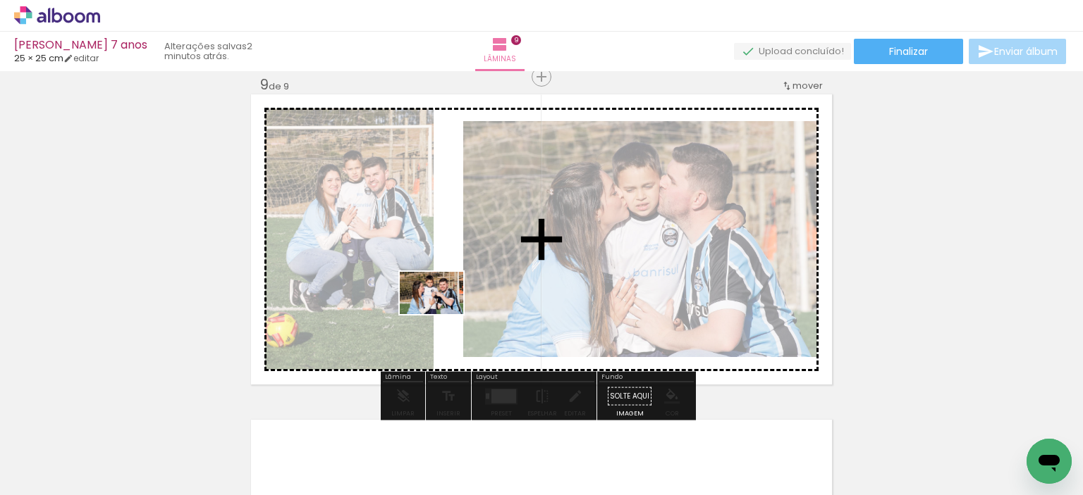
drag, startPoint x: 277, startPoint y: 400, endPoint x: 442, endPoint y: 314, distance: 185.7
click at [442, 314] on quentale-workspace at bounding box center [541, 247] width 1083 height 495
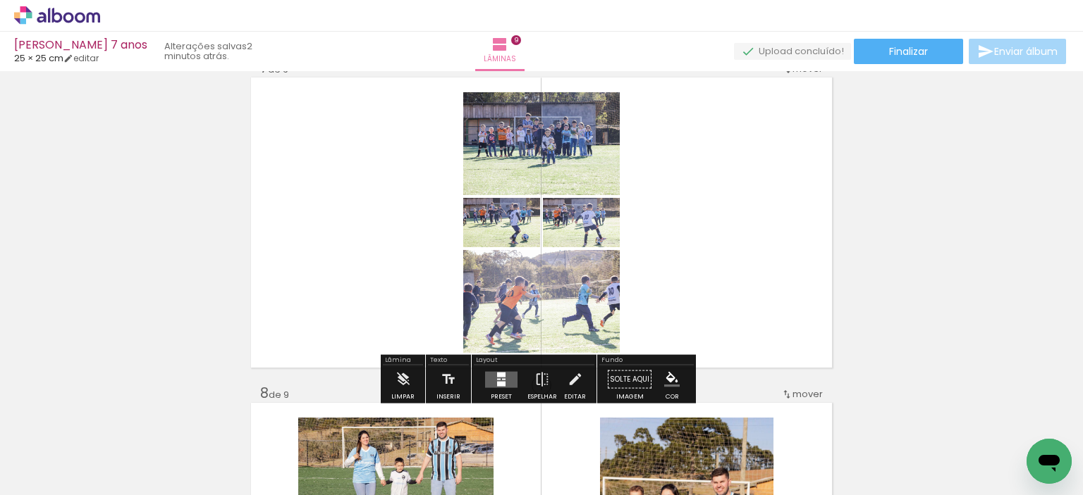
scroll to position [2341, 0]
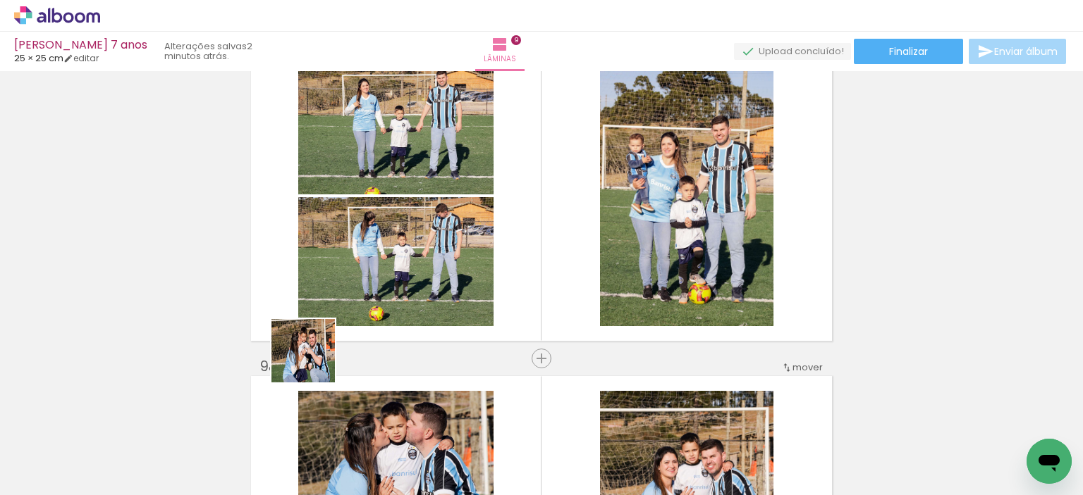
drag, startPoint x: 164, startPoint y: 443, endPoint x: 400, endPoint y: 304, distance: 274.5
click at [400, 304] on quentale-workspace at bounding box center [541, 247] width 1083 height 495
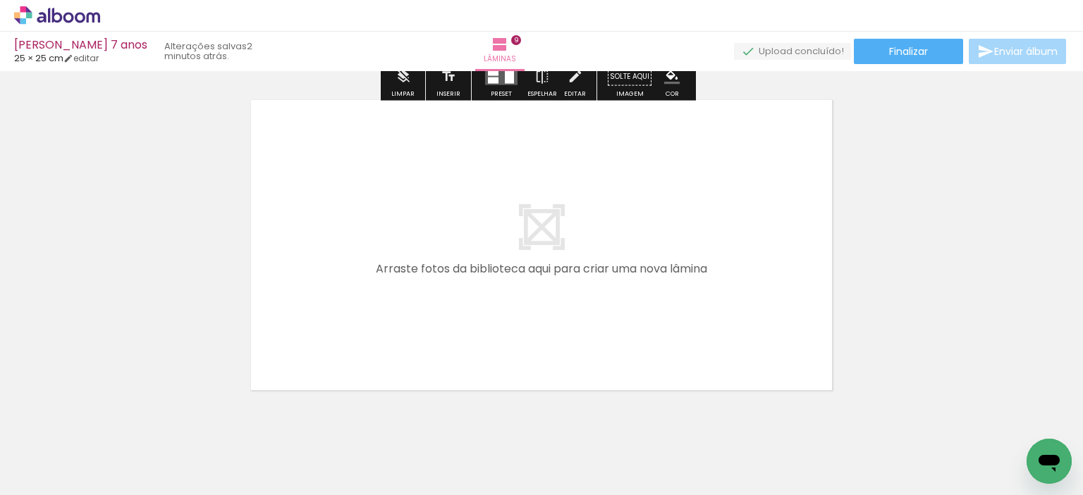
scroll to position [2974, 0]
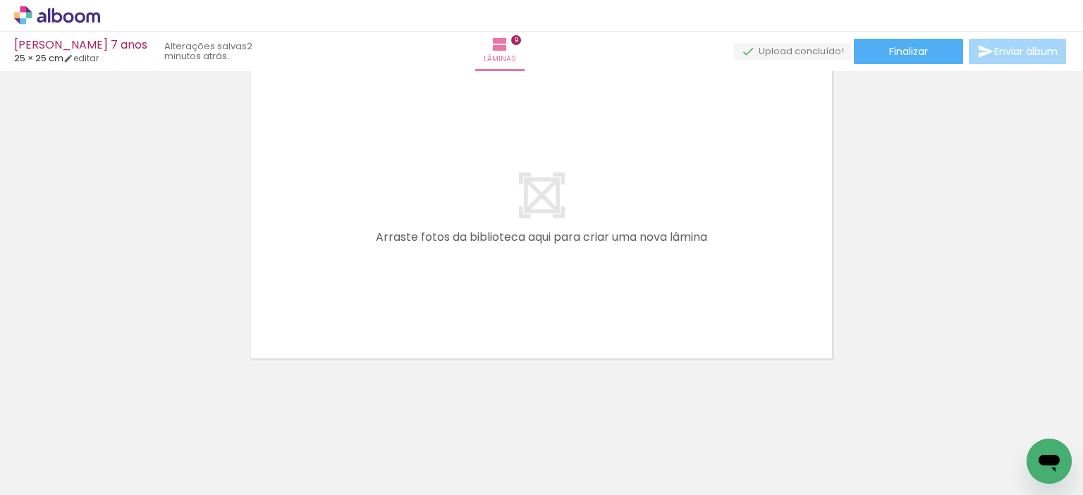
drag, startPoint x: 130, startPoint y: 450, endPoint x: 429, endPoint y: 262, distance: 352.8
click at [416, 272] on quentale-workspace at bounding box center [541, 247] width 1083 height 495
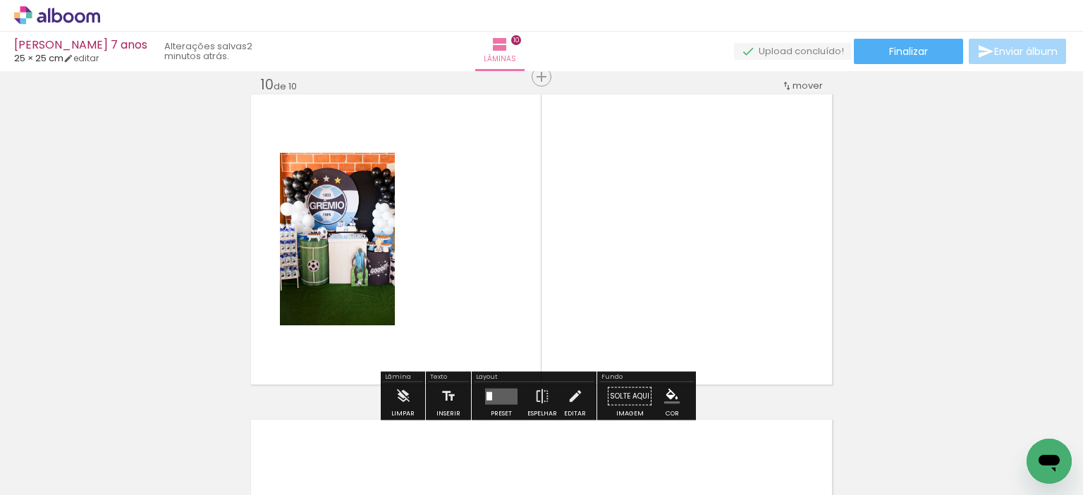
scroll to position [2948, 0]
drag, startPoint x: 457, startPoint y: 309, endPoint x: 482, endPoint y: 291, distance: 30.9
click at [482, 291] on quentale-workspace at bounding box center [541, 247] width 1083 height 495
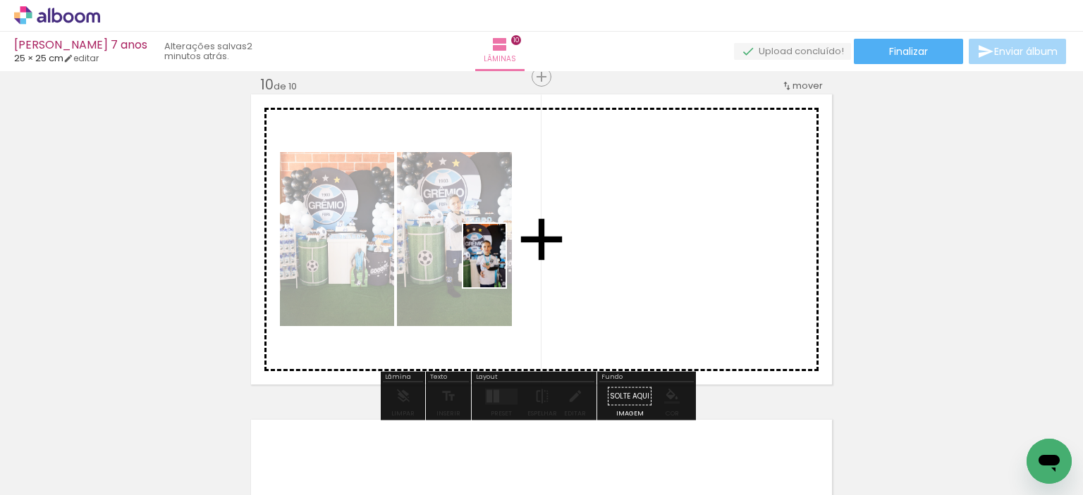
drag, startPoint x: 149, startPoint y: 467, endPoint x: 505, endPoint y: 266, distance: 408.3
click at [505, 266] on quentale-workspace at bounding box center [541, 247] width 1083 height 495
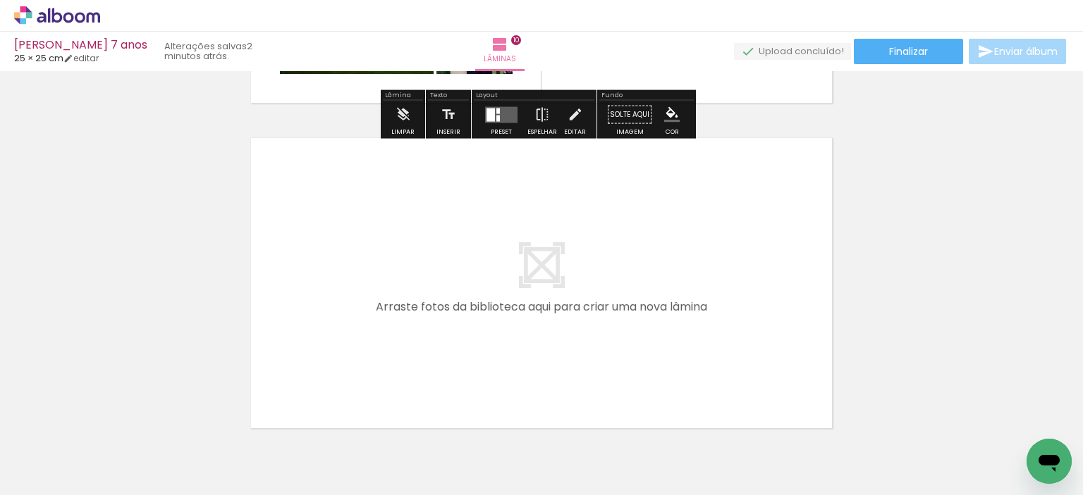
scroll to position [3300, 0]
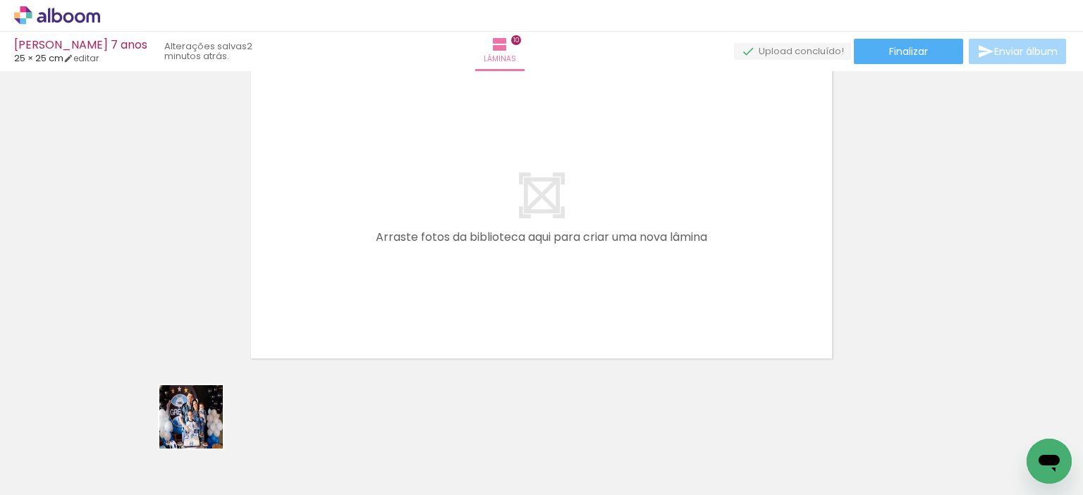
drag, startPoint x: 202, startPoint y: 428, endPoint x: 197, endPoint y: 453, distance: 25.7
click at [348, 329] on quentale-workspace at bounding box center [541, 247] width 1083 height 495
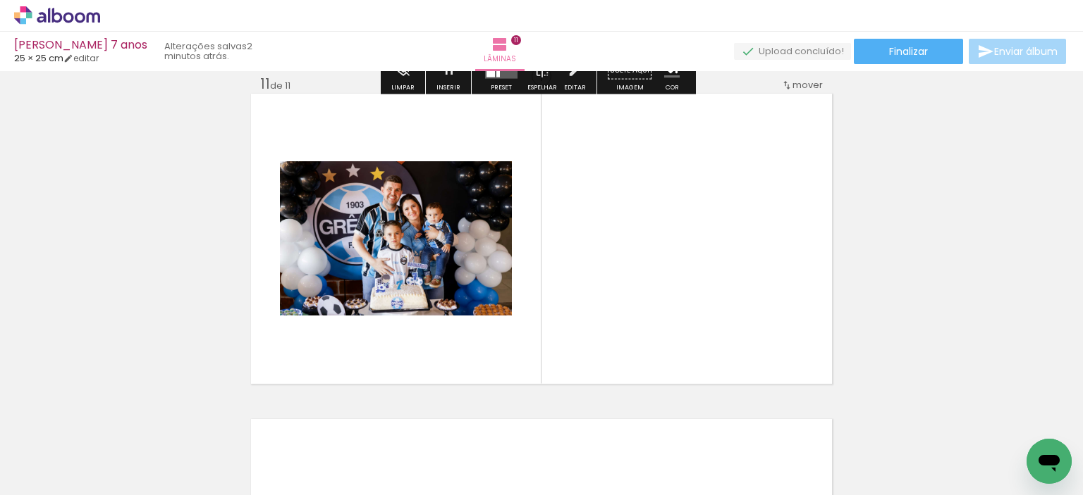
scroll to position [3274, 0]
drag, startPoint x: 154, startPoint y: 457, endPoint x: 494, endPoint y: 273, distance: 386.7
click at [494, 273] on quentale-workspace at bounding box center [541, 247] width 1083 height 495
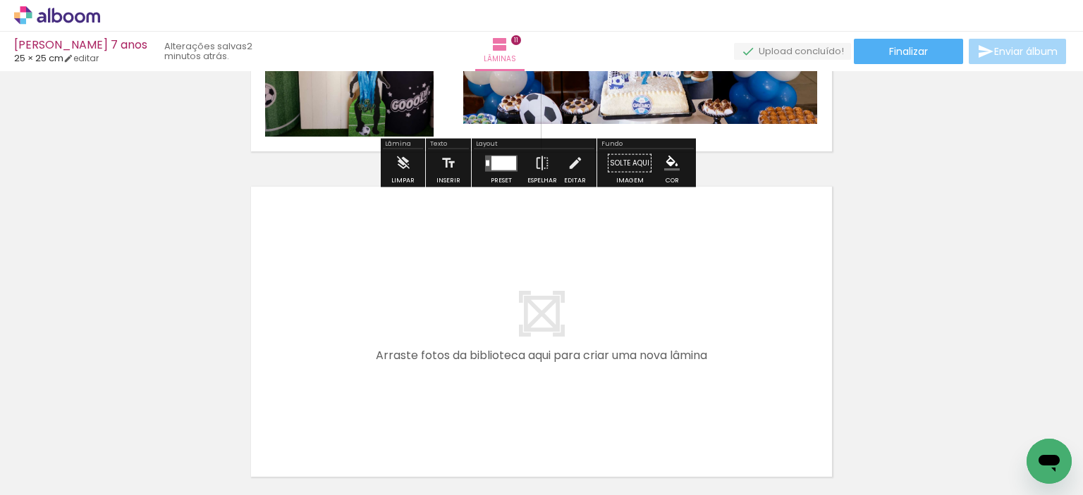
scroll to position [3625, 0]
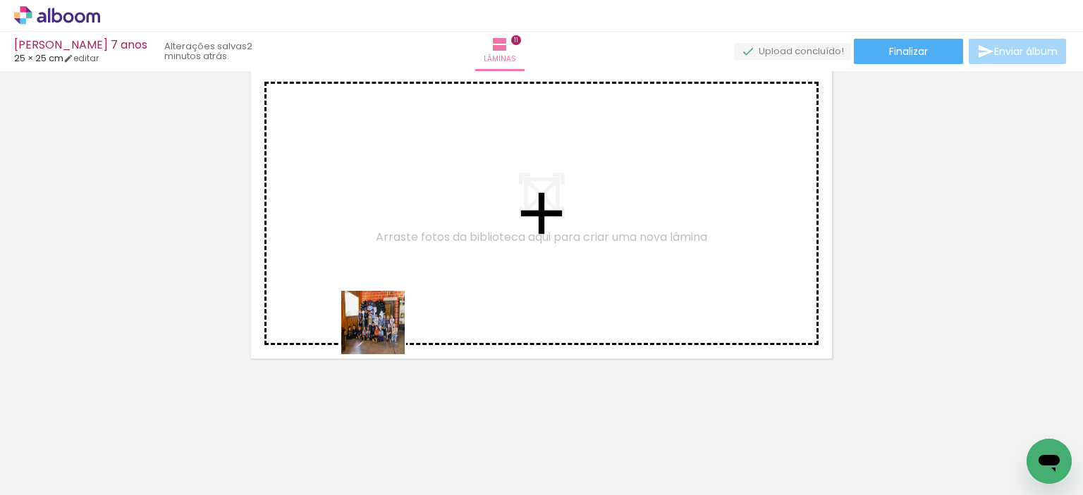
drag, startPoint x: 291, startPoint y: 381, endPoint x: 431, endPoint y: 305, distance: 159.6
click at [430, 307] on quentale-workspace at bounding box center [541, 247] width 1083 height 495
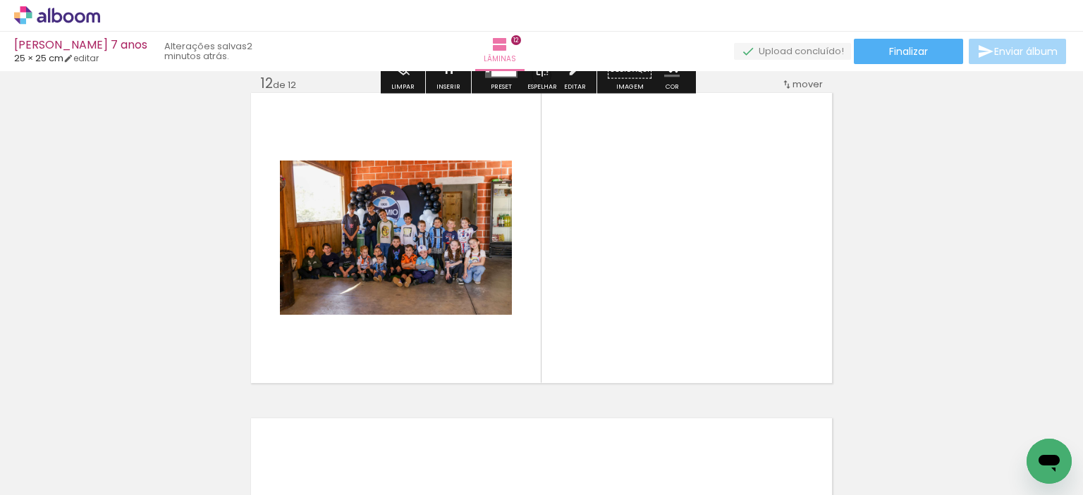
scroll to position [3599, 0]
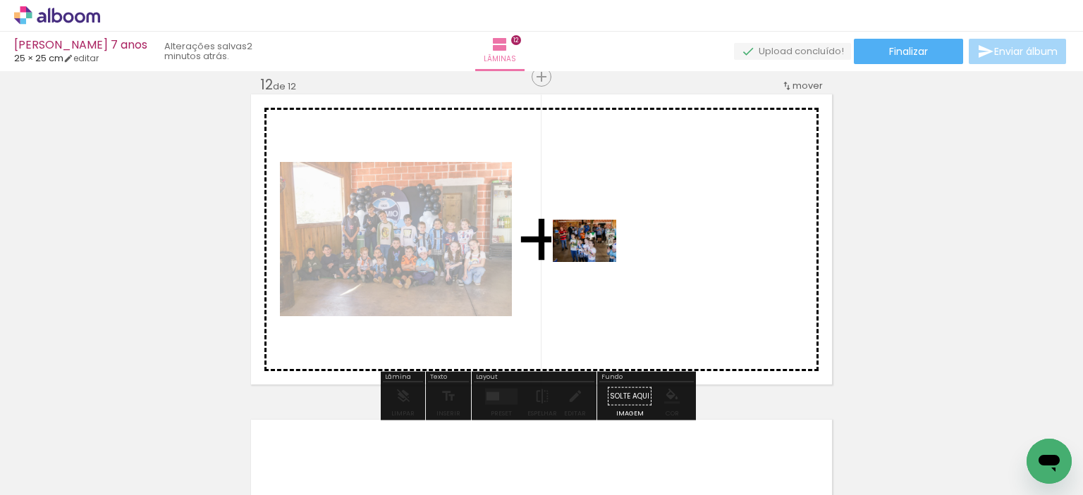
drag, startPoint x: 165, startPoint y: 459, endPoint x: 603, endPoint y: 256, distance: 483.1
click at [603, 256] on quentale-workspace at bounding box center [541, 247] width 1083 height 495
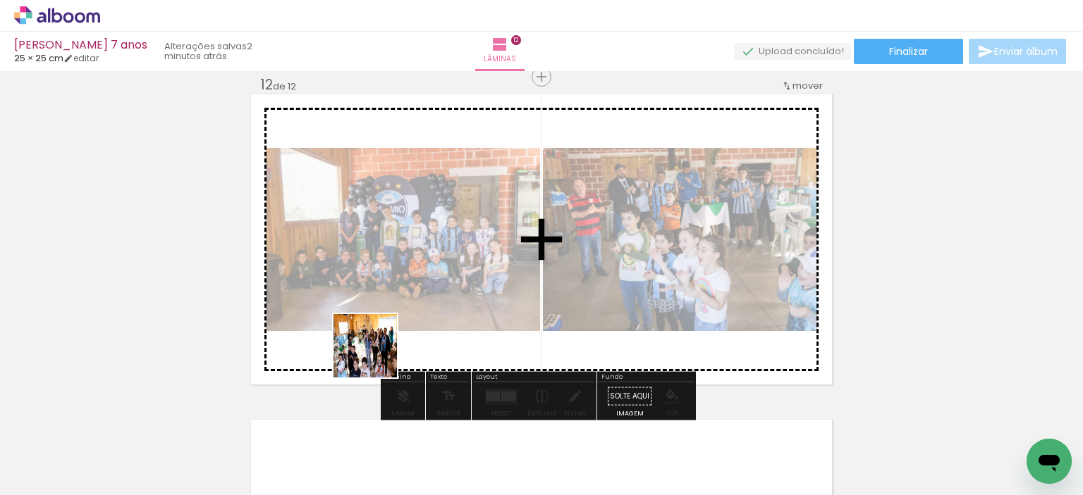
drag, startPoint x: 256, startPoint y: 412, endPoint x: 407, endPoint y: 332, distance: 171.5
click at [411, 332] on quentale-workspace at bounding box center [541, 247] width 1083 height 495
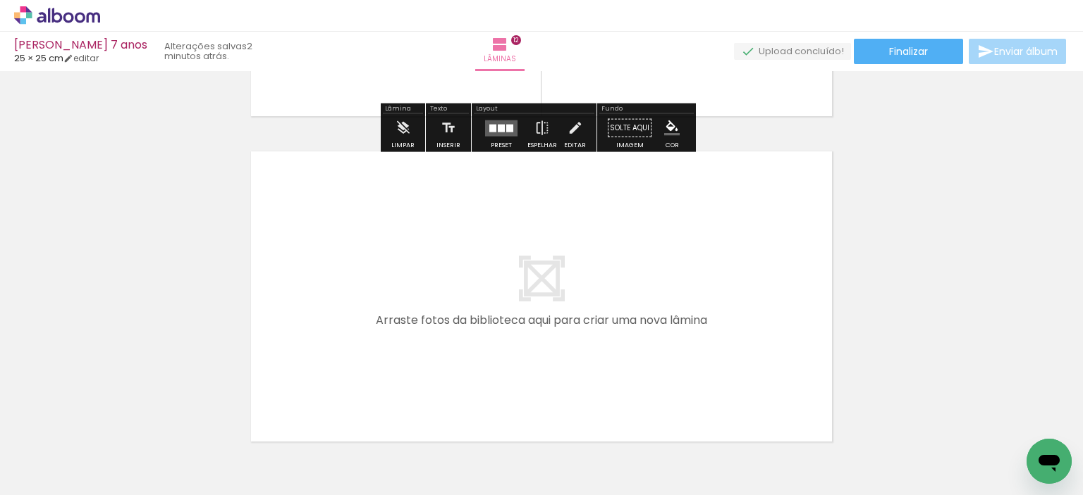
scroll to position [3881, 0]
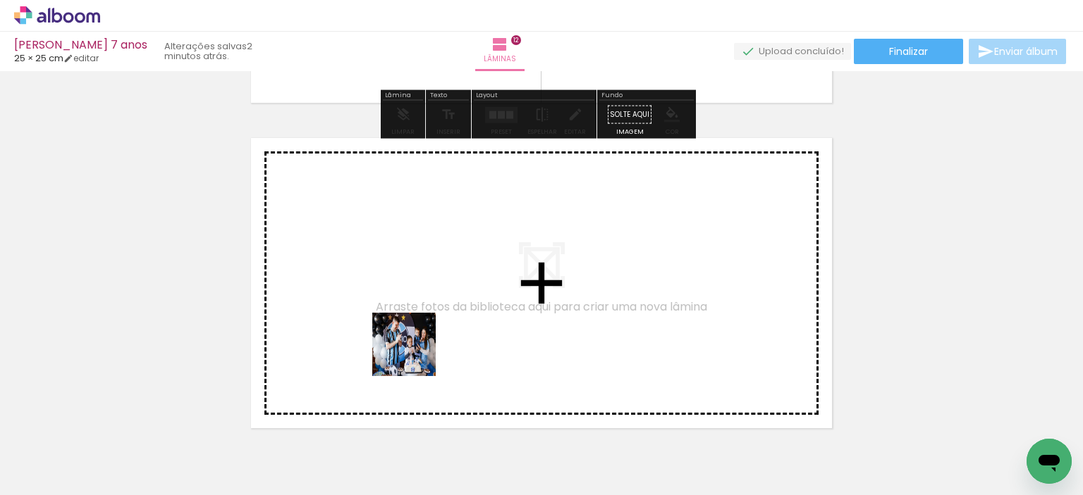
drag, startPoint x: 155, startPoint y: 461, endPoint x: 233, endPoint y: 446, distance: 78.9
click at [455, 333] on quentale-workspace at bounding box center [541, 247] width 1083 height 495
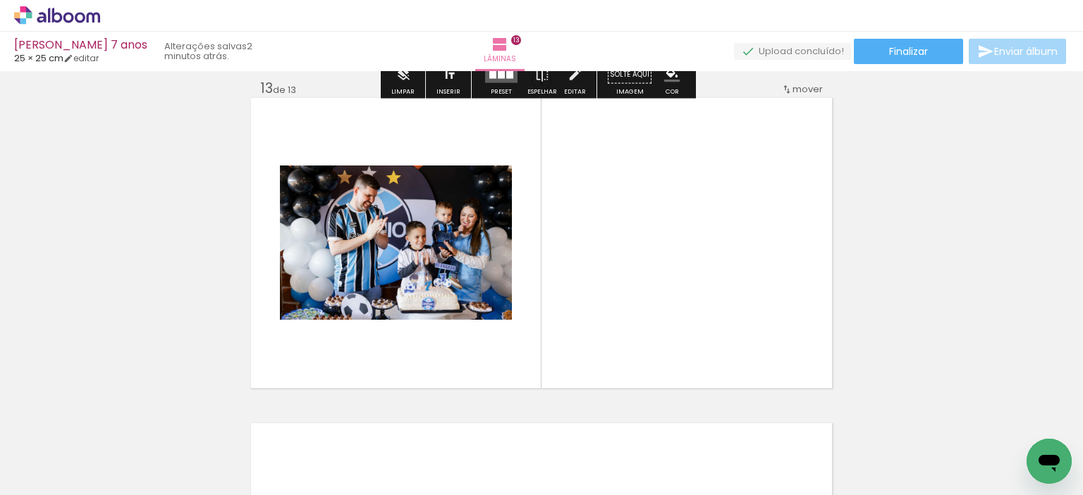
scroll to position [3925, 0]
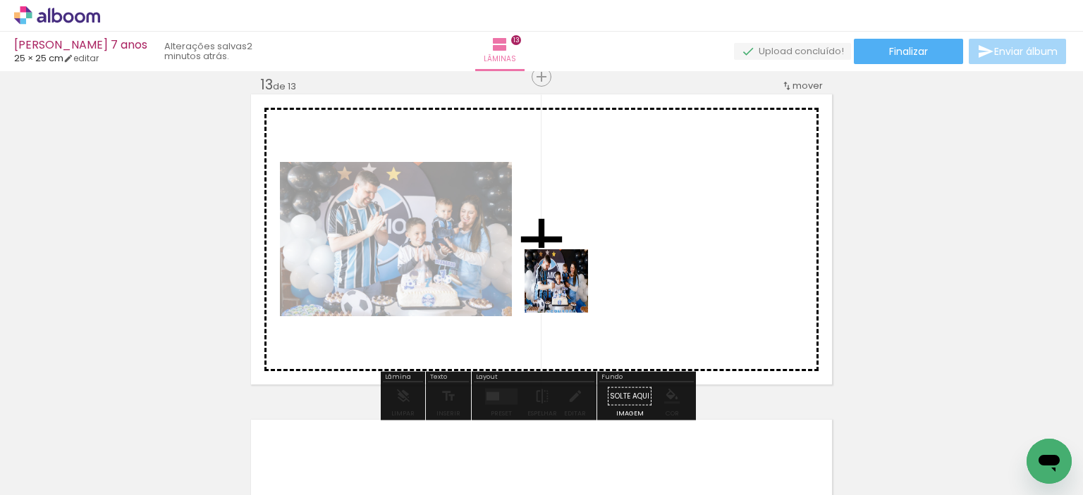
click at [567, 292] on quentale-workspace at bounding box center [541, 247] width 1083 height 495
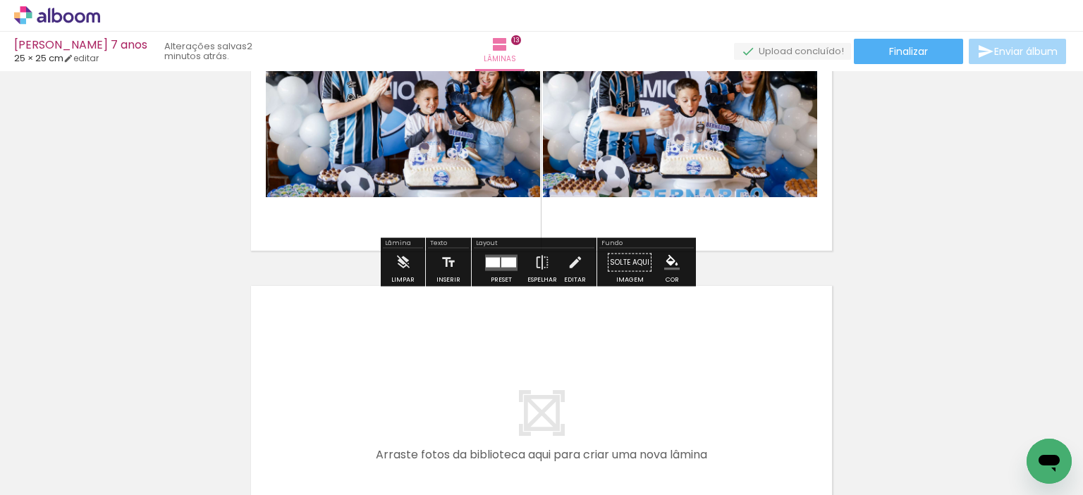
scroll to position [4207, 0]
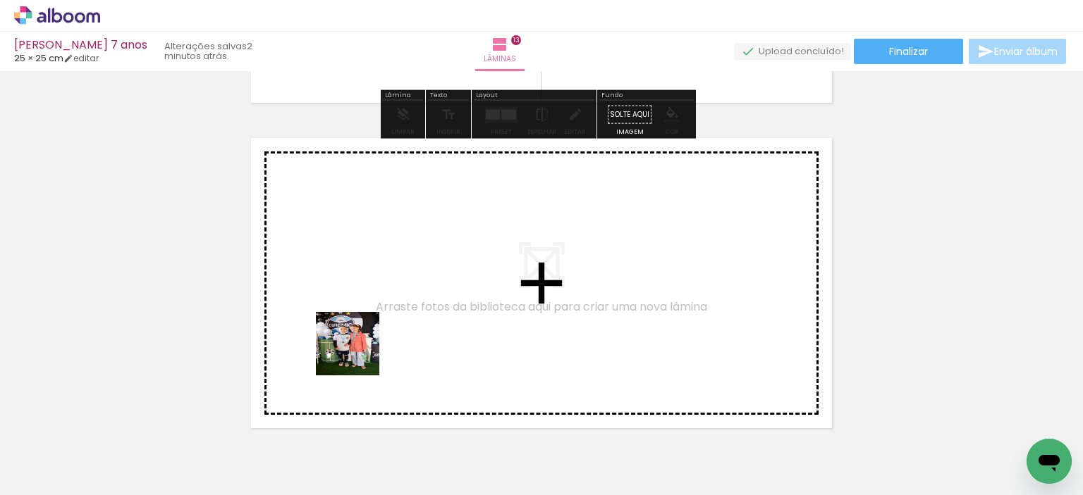
drag, startPoint x: 168, startPoint y: 452, endPoint x: 208, endPoint y: 428, distance: 46.8
click at [414, 328] on quentale-workspace at bounding box center [541, 247] width 1083 height 495
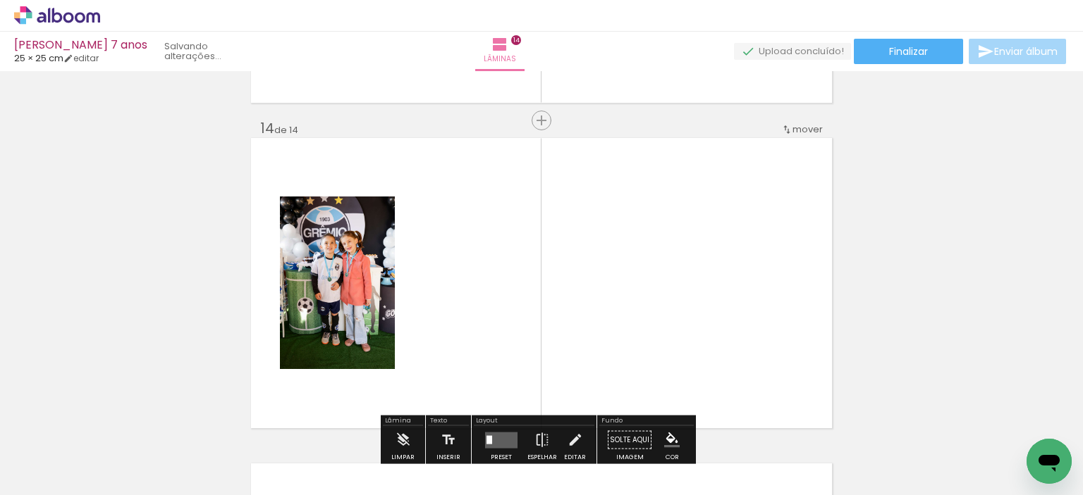
scroll to position [4251, 0]
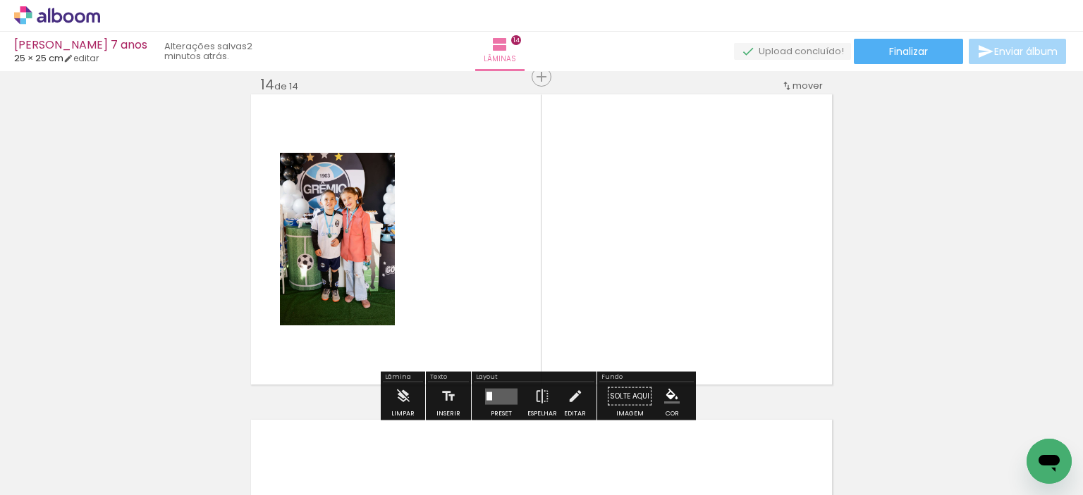
click at [504, 281] on quentale-workspace at bounding box center [541, 247] width 1083 height 495
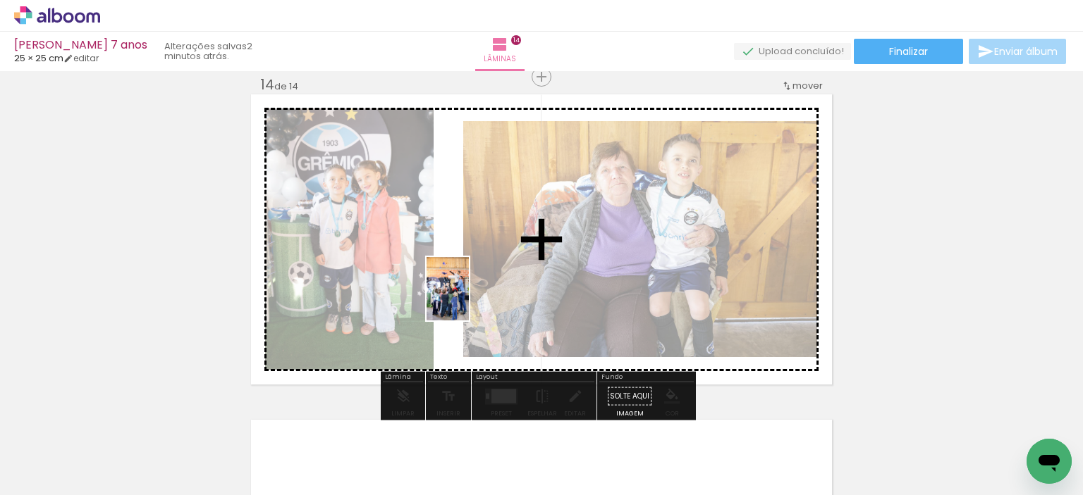
drag, startPoint x: 166, startPoint y: 450, endPoint x: 517, endPoint y: 269, distance: 395.3
click at [526, 261] on quentale-workspace at bounding box center [541, 247] width 1083 height 495
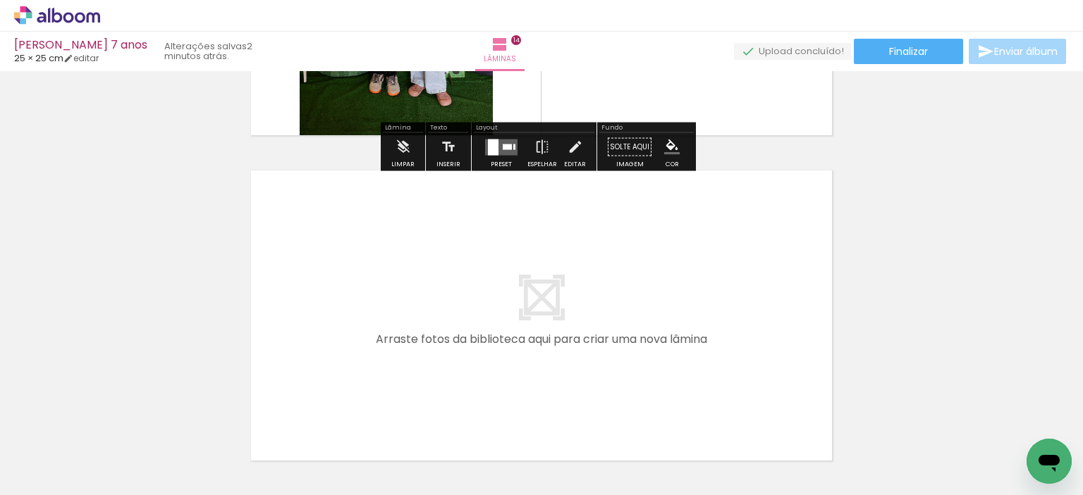
scroll to position [4533, 0]
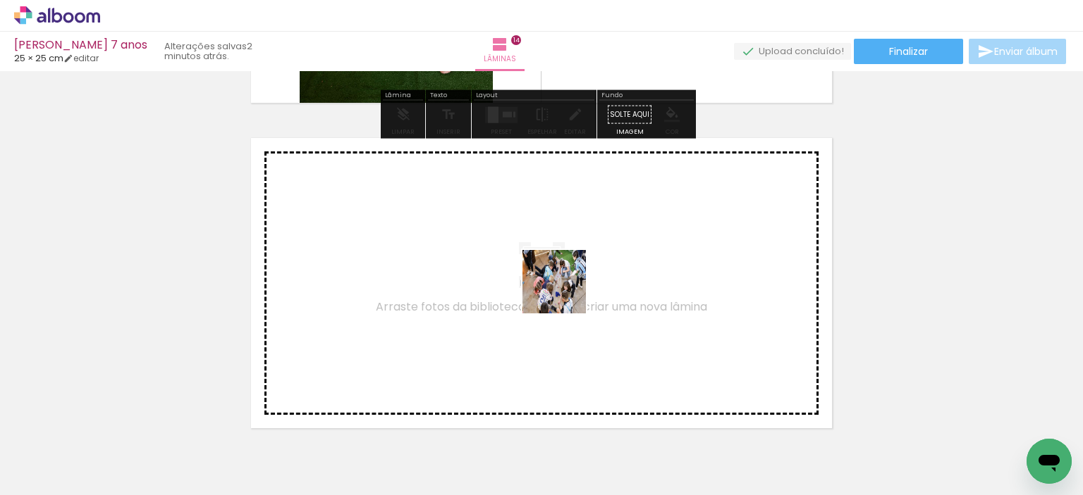
drag, startPoint x: 152, startPoint y: 452, endPoint x: 388, endPoint y: 413, distance: 238.7
click at [589, 288] on quentale-workspace at bounding box center [541, 247] width 1083 height 495
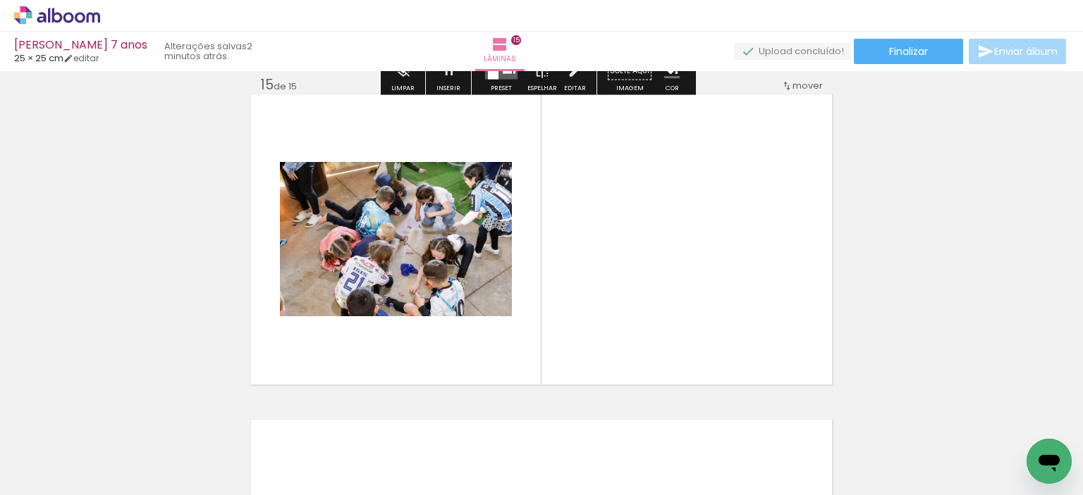
scroll to position [4576, 0]
drag, startPoint x: 430, startPoint y: 324, endPoint x: 669, endPoint y: 248, distance: 250.8
click at [669, 248] on quentale-workspace at bounding box center [541, 247] width 1083 height 495
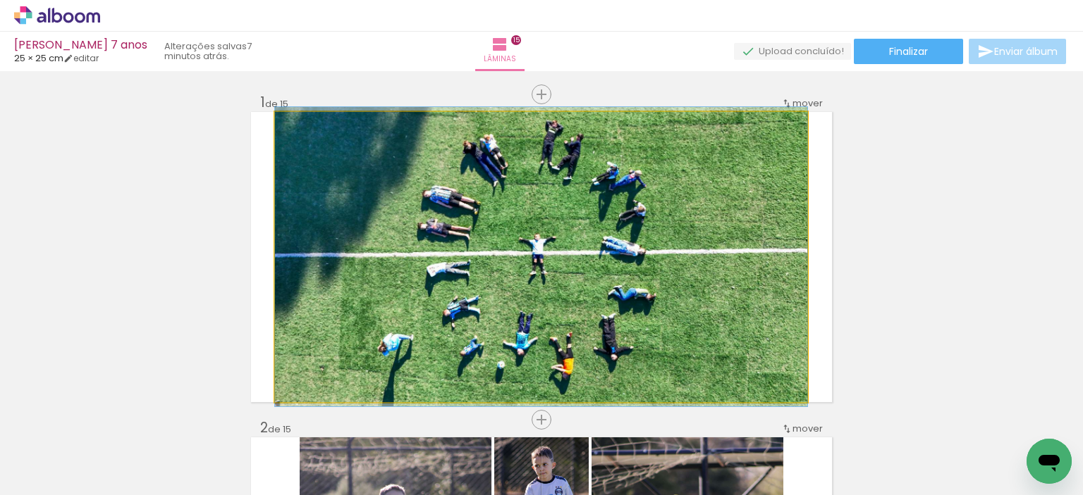
click at [564, 300] on quentale-photo at bounding box center [541, 257] width 532 height 290
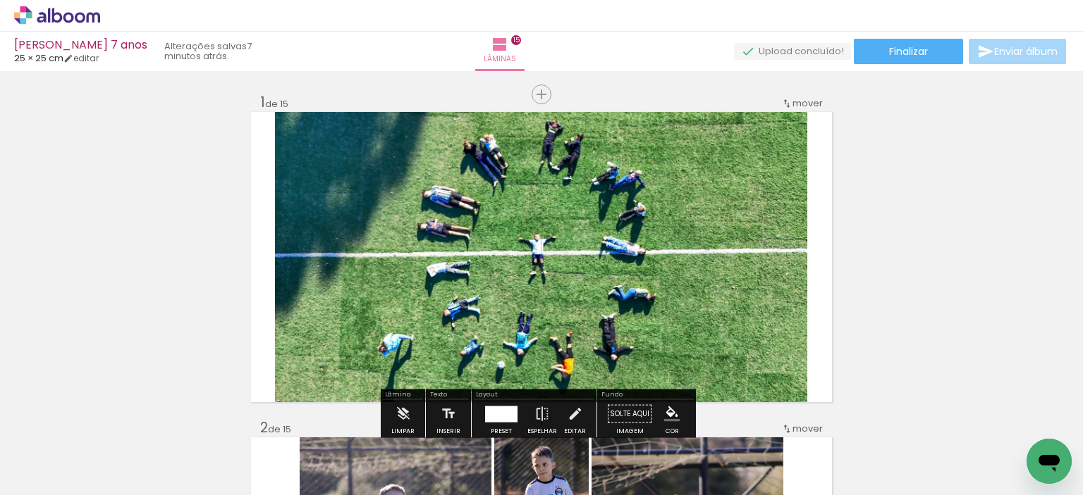
click at [434, 233] on quentale-photo at bounding box center [541, 257] width 532 height 290
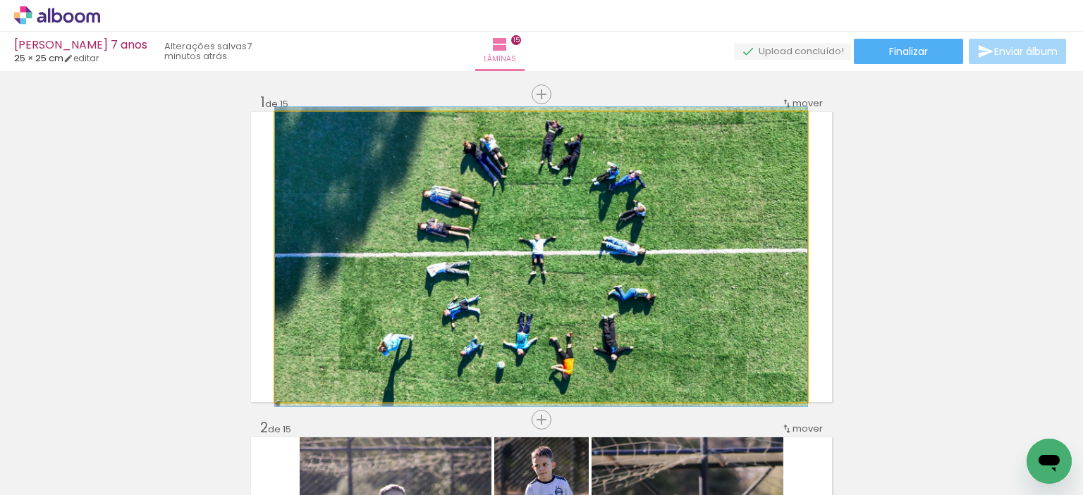
click at [434, 233] on quentale-photo at bounding box center [541, 257] width 532 height 290
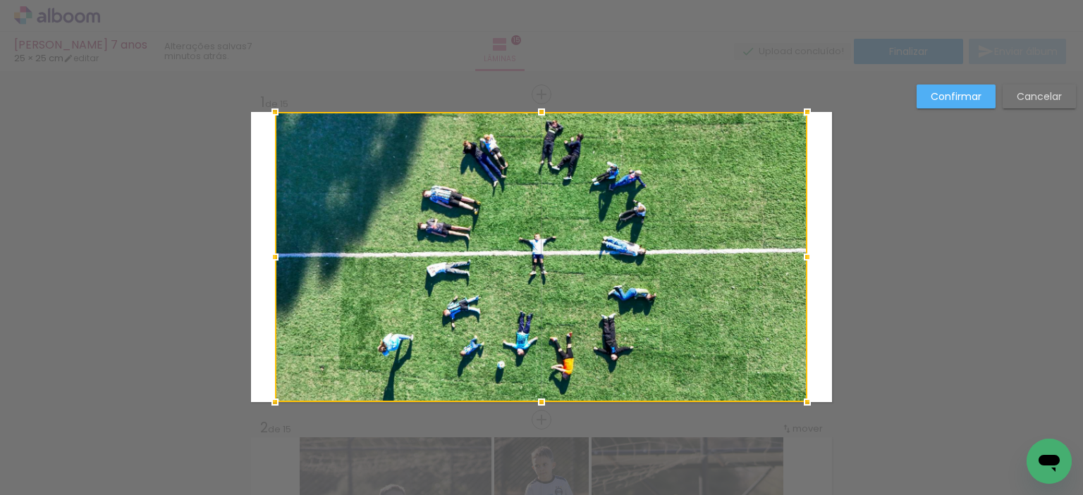
scroll to position [18, 0]
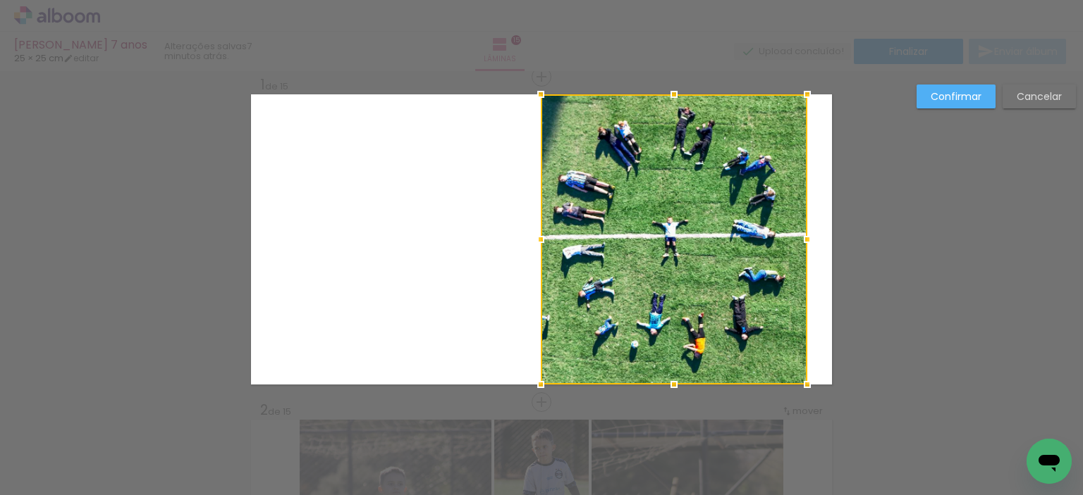
drag, startPoint x: 271, startPoint y: 239, endPoint x: 536, endPoint y: 228, distance: 265.2
click at [536, 228] on div at bounding box center [540, 240] width 28 height 28
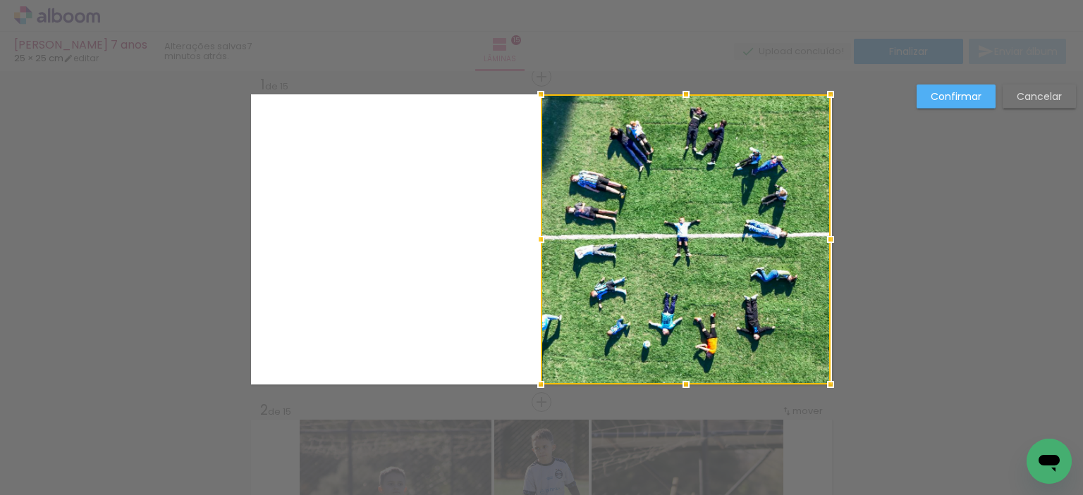
drag, startPoint x: 803, startPoint y: 242, endPoint x: 709, endPoint y: 280, distance: 101.8
click at [834, 242] on div at bounding box center [830, 240] width 28 height 28
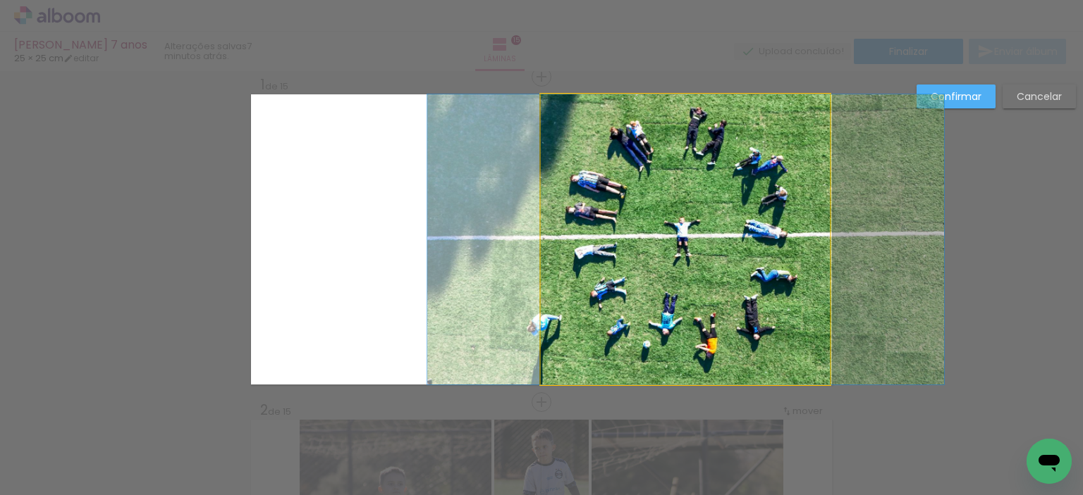
click at [708, 280] on quentale-photo at bounding box center [686, 239] width 290 height 290
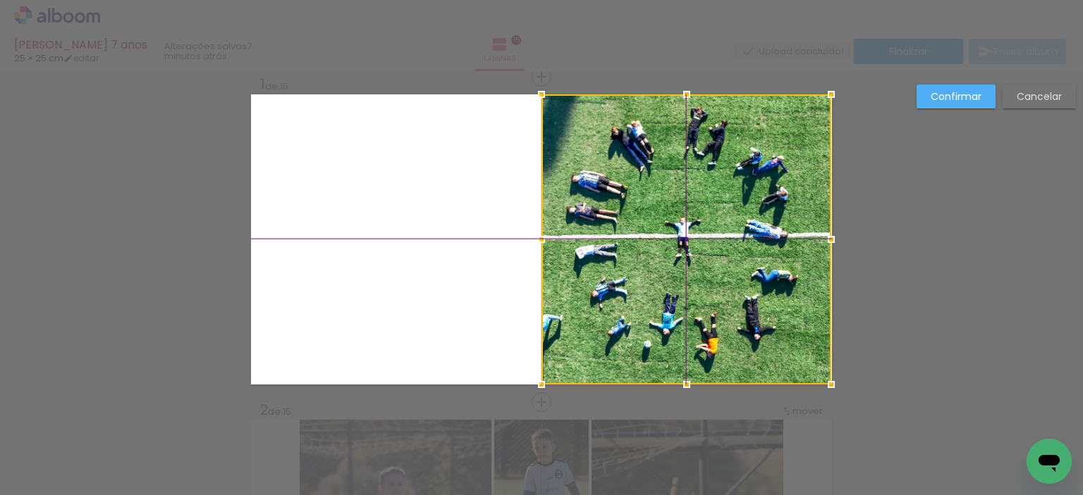
drag, startPoint x: 713, startPoint y: 268, endPoint x: 720, endPoint y: 269, distance: 7.2
click at [720, 269] on div at bounding box center [686, 239] width 290 height 290
click at [956, 104] on paper-button "Confirmar" at bounding box center [955, 97] width 79 height 24
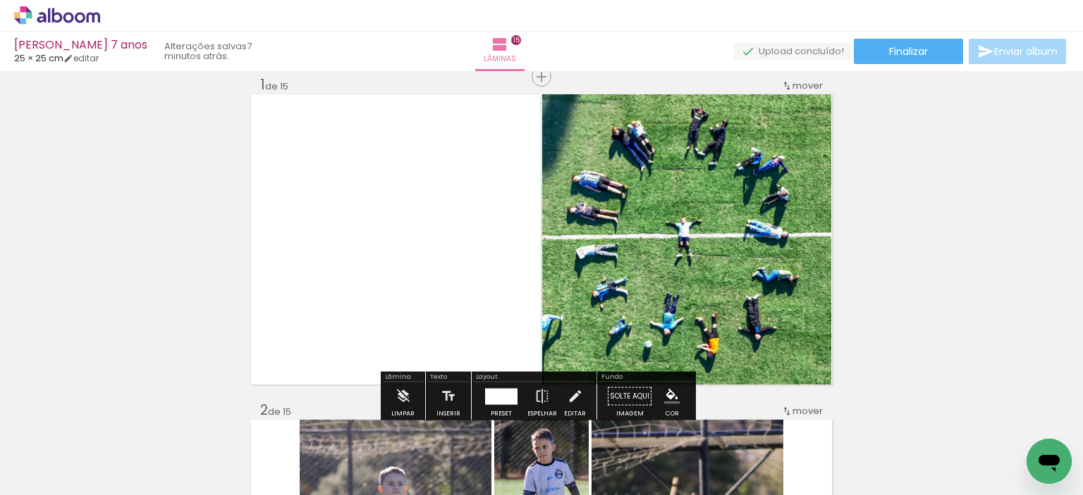
click at [684, 271] on quentale-photo at bounding box center [687, 239] width 290 height 290
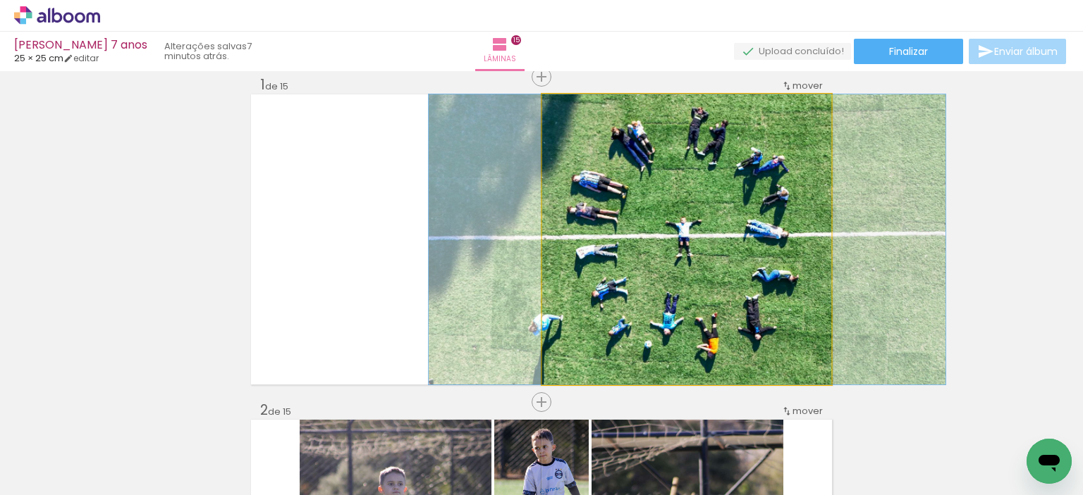
click at [672, 262] on quentale-photo at bounding box center [687, 239] width 290 height 290
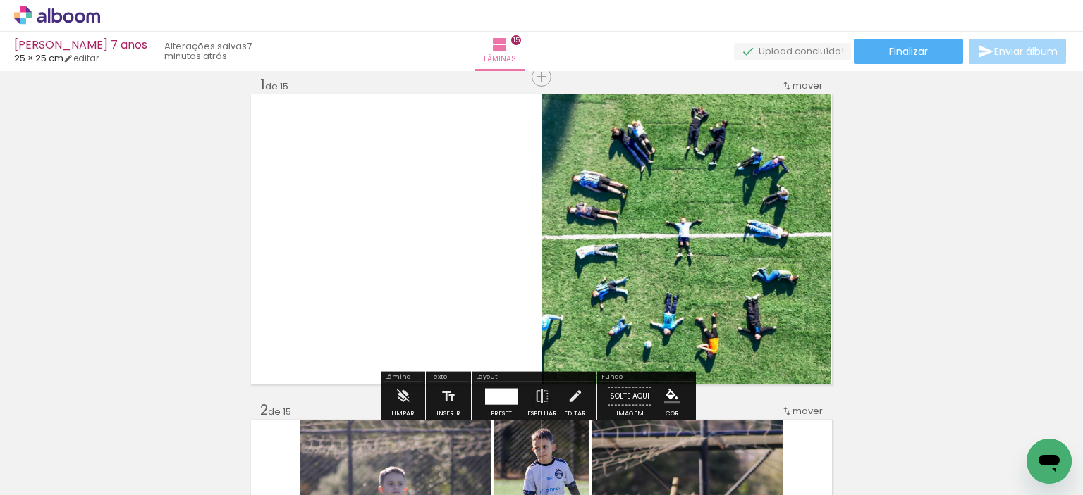
click at [672, 261] on quentale-photo at bounding box center [687, 239] width 290 height 290
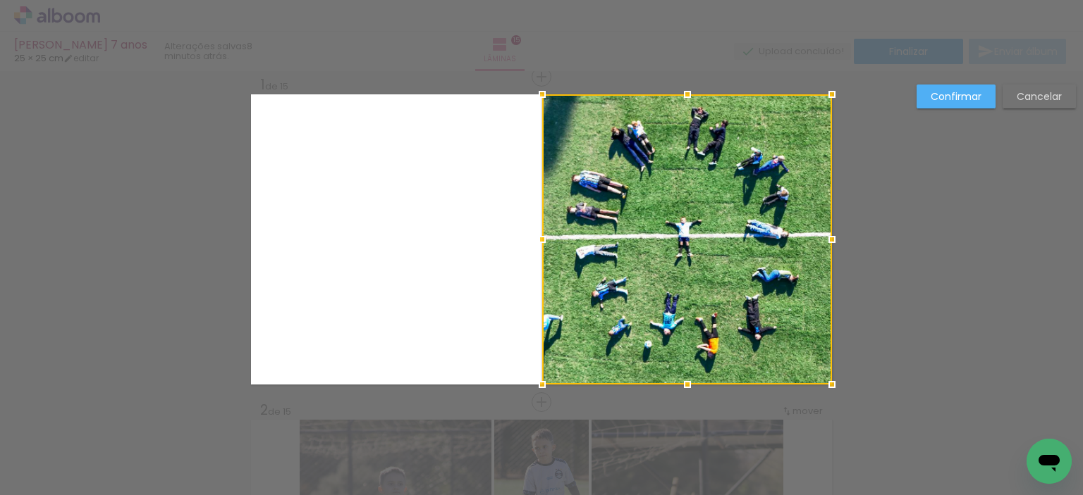
click at [685, 264] on div at bounding box center [687, 239] width 290 height 290
click at [0, 0] on slot "Confirmar" at bounding box center [0, 0] width 0 height 0
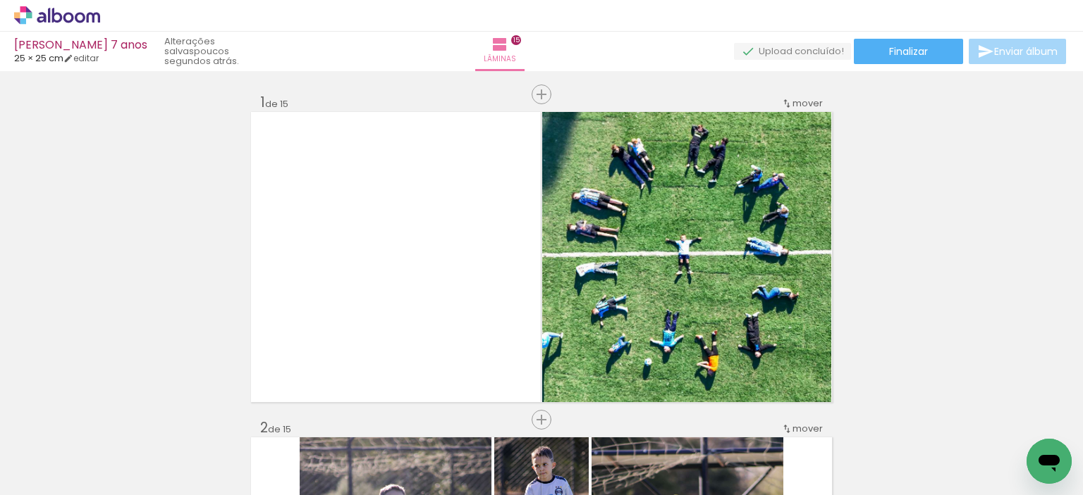
scroll to position [18, 0]
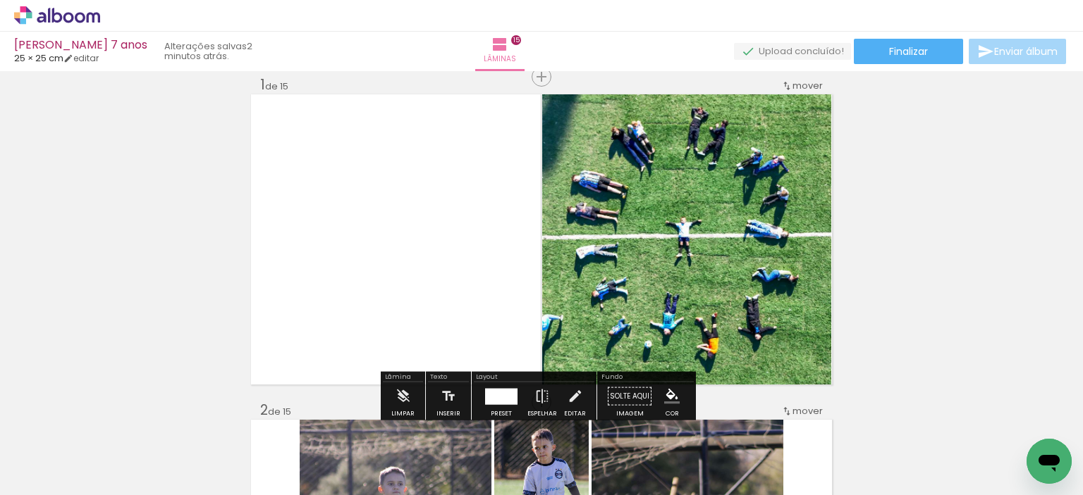
click at [56, 458] on input "Não utilizadas" at bounding box center [40, 464] width 54 height 12
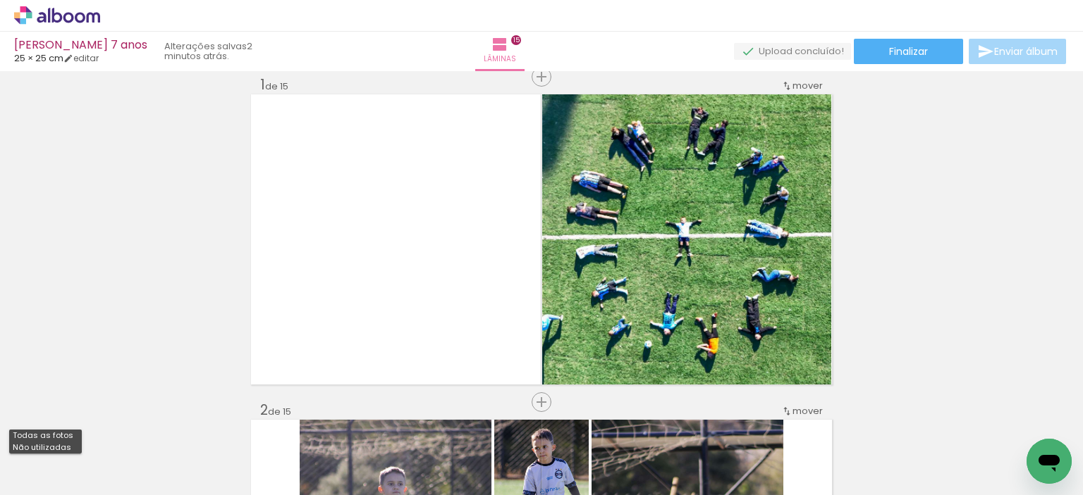
click at [0, 0] on slot "Todas as fotos" at bounding box center [0, 0] width 0 height 0
type input "Todas as fotos"
click at [137, 446] on div at bounding box center [141, 448] width 70 height 39
drag, startPoint x: 138, startPoint y: 448, endPoint x: 133, endPoint y: 456, distance: 10.2
click at [133, 456] on div at bounding box center [141, 448] width 70 height 39
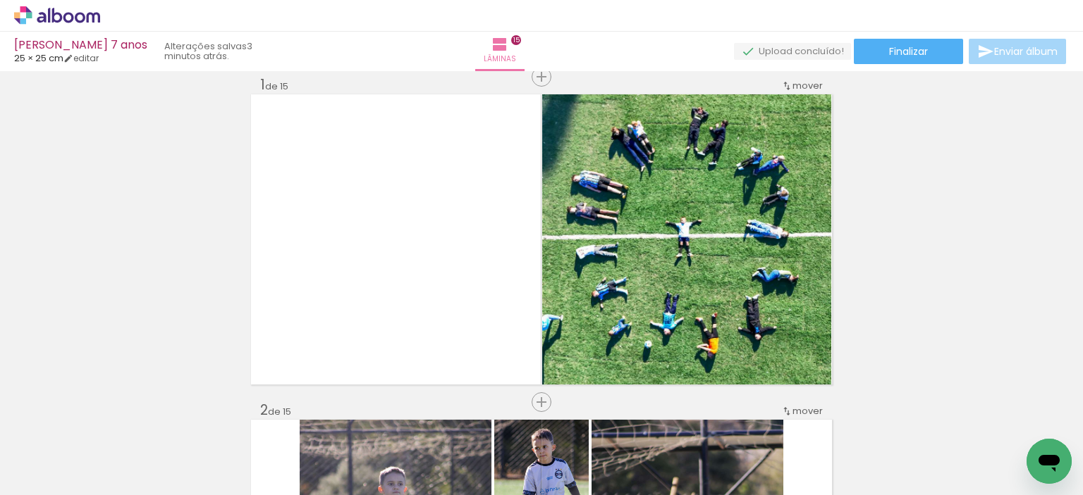
click at [116, 428] on paper-icon-button at bounding box center [110, 420] width 18 height 18
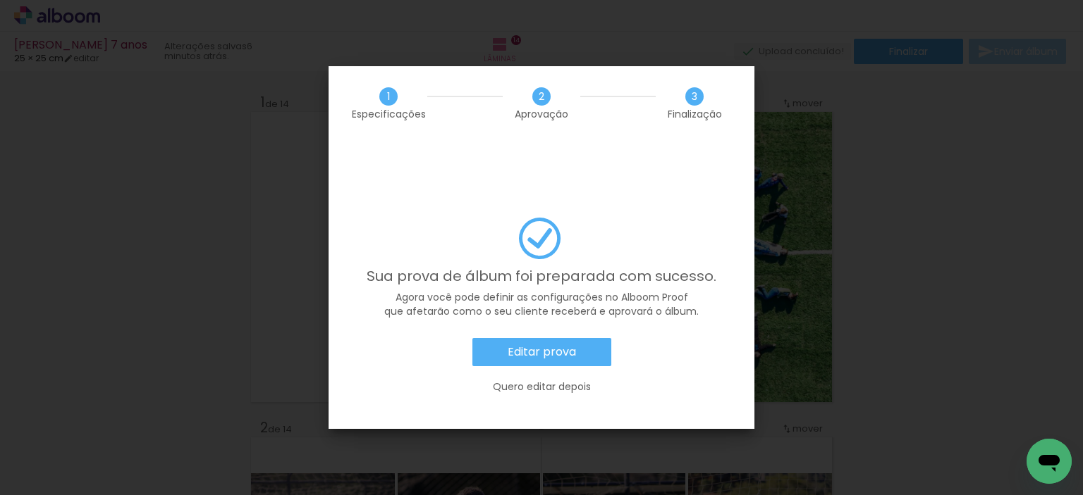
scroll to position [4251, 0]
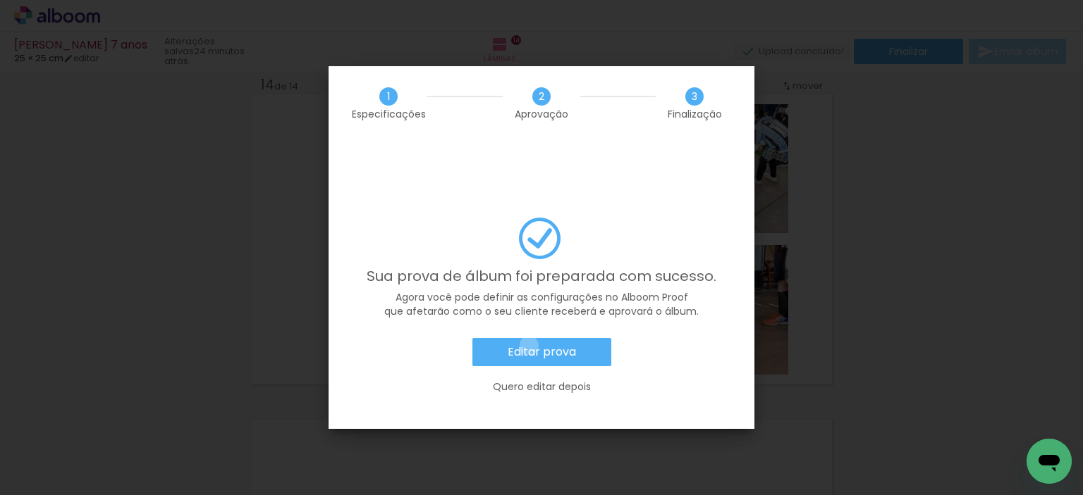
click at [0, 0] on slot "Editar prova" at bounding box center [0, 0] width 0 height 0
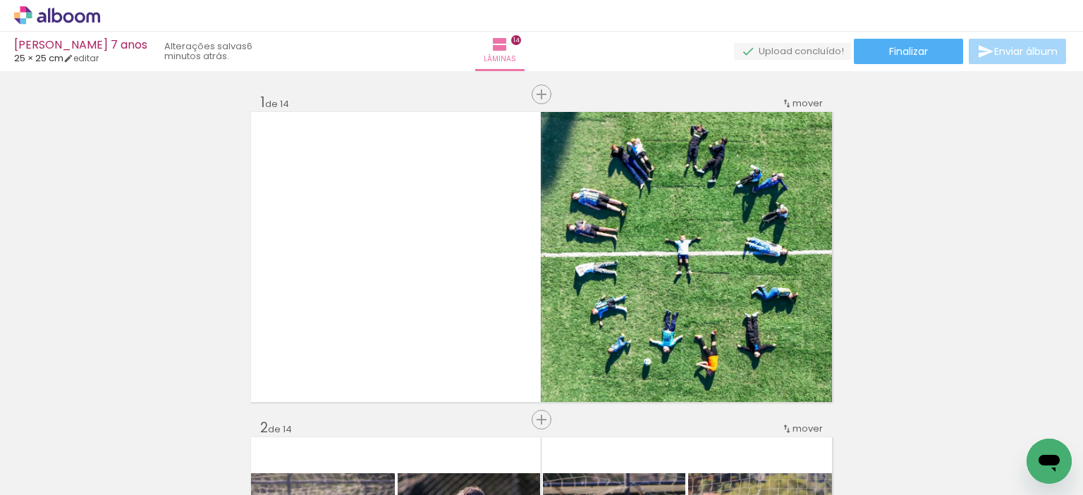
scroll to position [4251, 0]
